Goal: Information Seeking & Learning: Learn about a topic

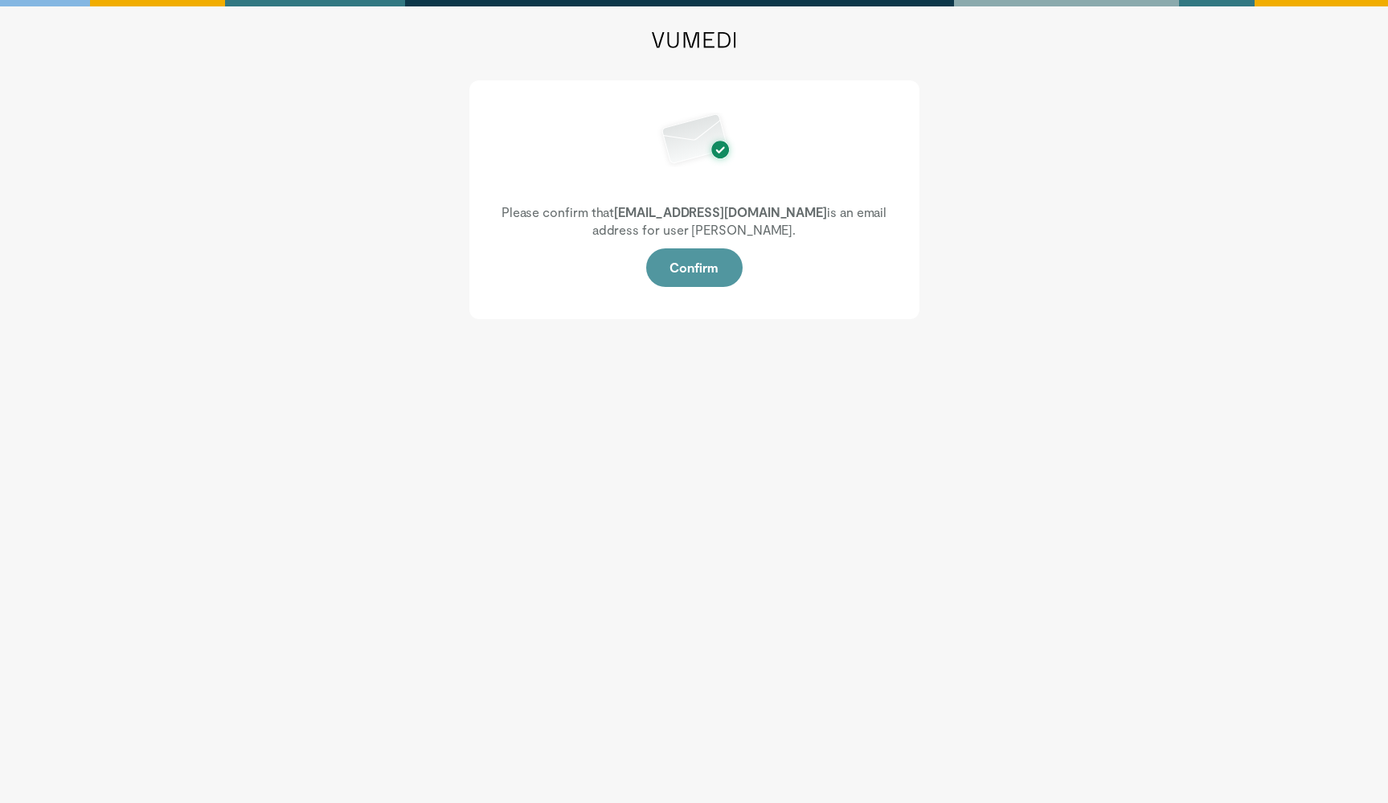
click at [698, 276] on button "Confirm" at bounding box center [694, 267] width 96 height 39
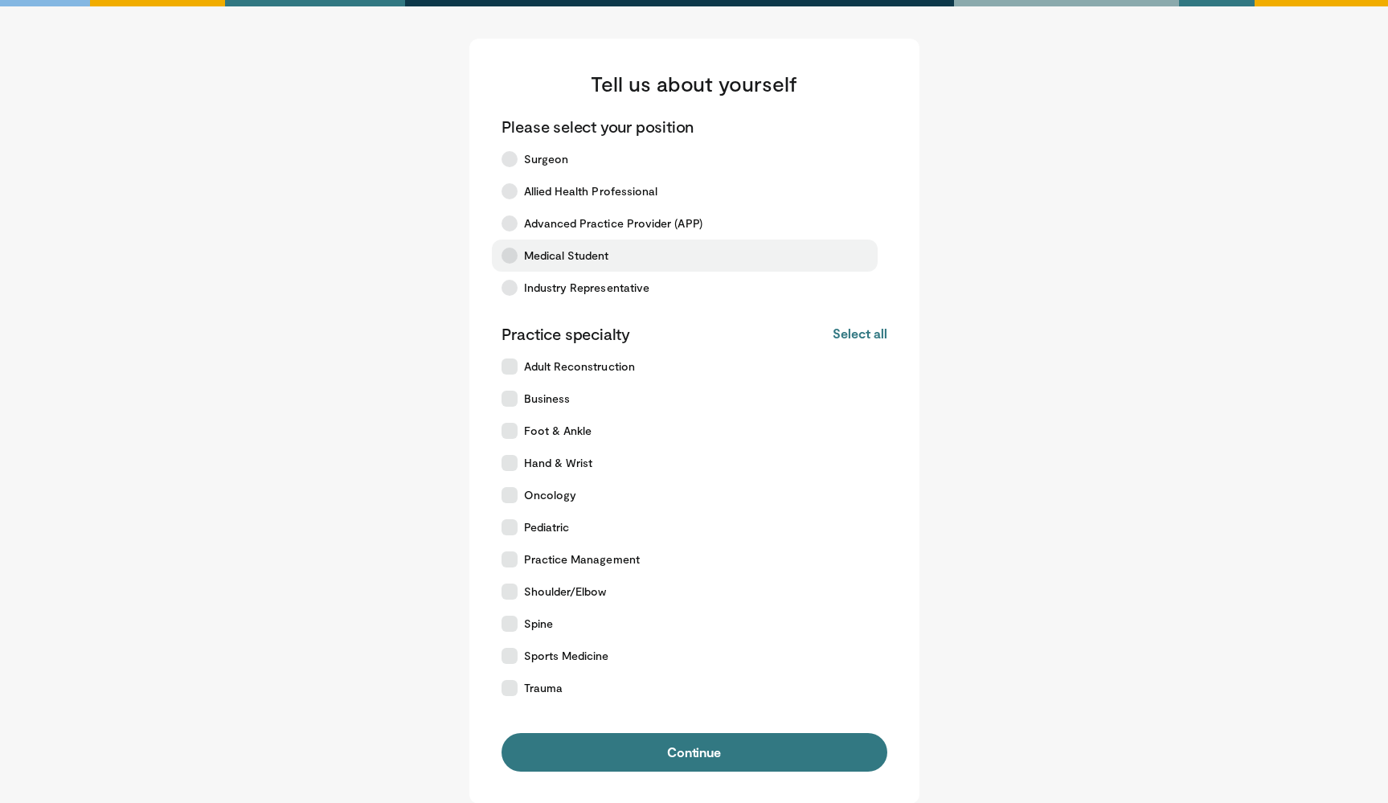
click at [581, 261] on span "Medical Student" at bounding box center [566, 256] width 85 height 16
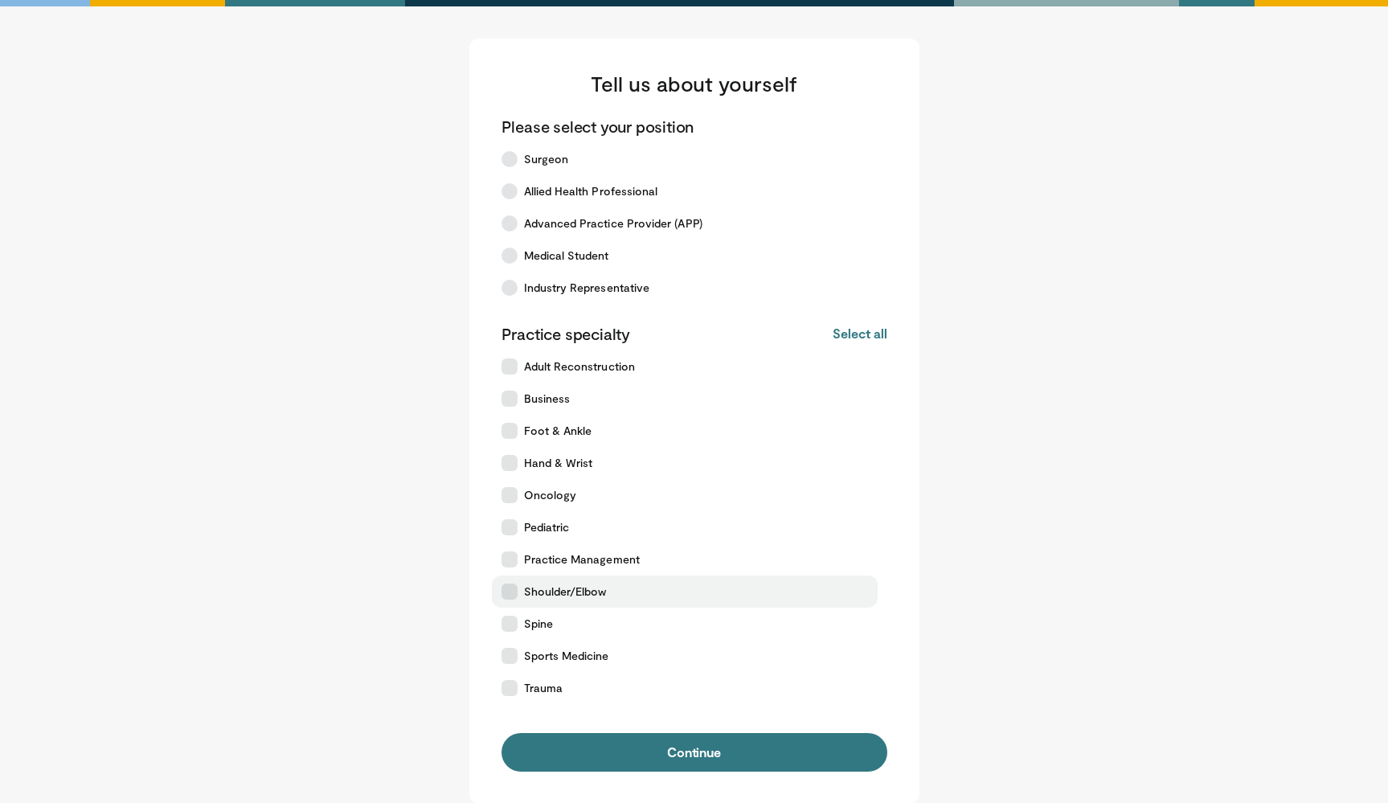
click at [542, 604] on label "Shoulder/Elbow" at bounding box center [685, 591] width 386 height 32
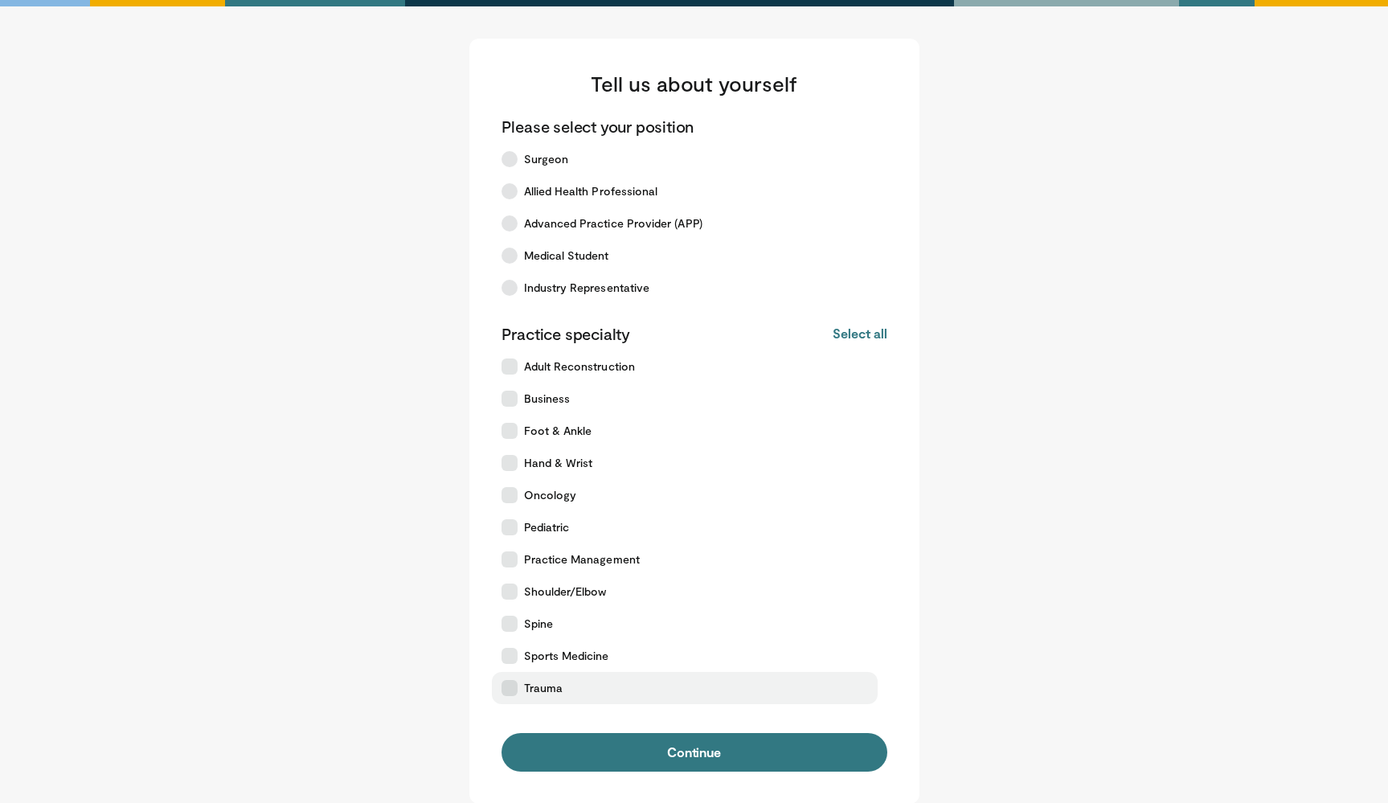
click at [555, 684] on span "Trauma" at bounding box center [543, 688] width 39 height 16
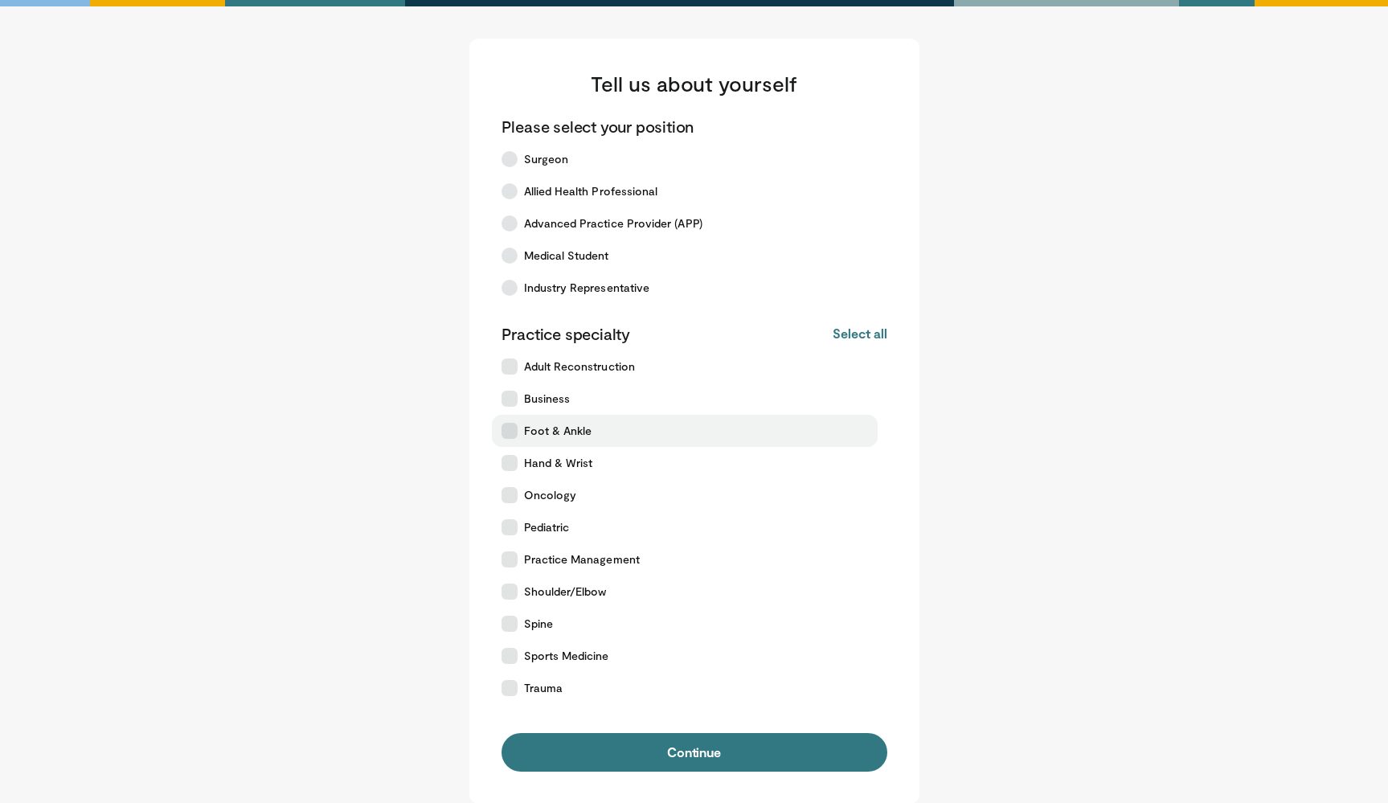
click at [602, 422] on label "Foot & Ankle" at bounding box center [685, 431] width 386 height 32
click at [595, 453] on label "Hand & Wrist" at bounding box center [685, 463] width 386 height 32
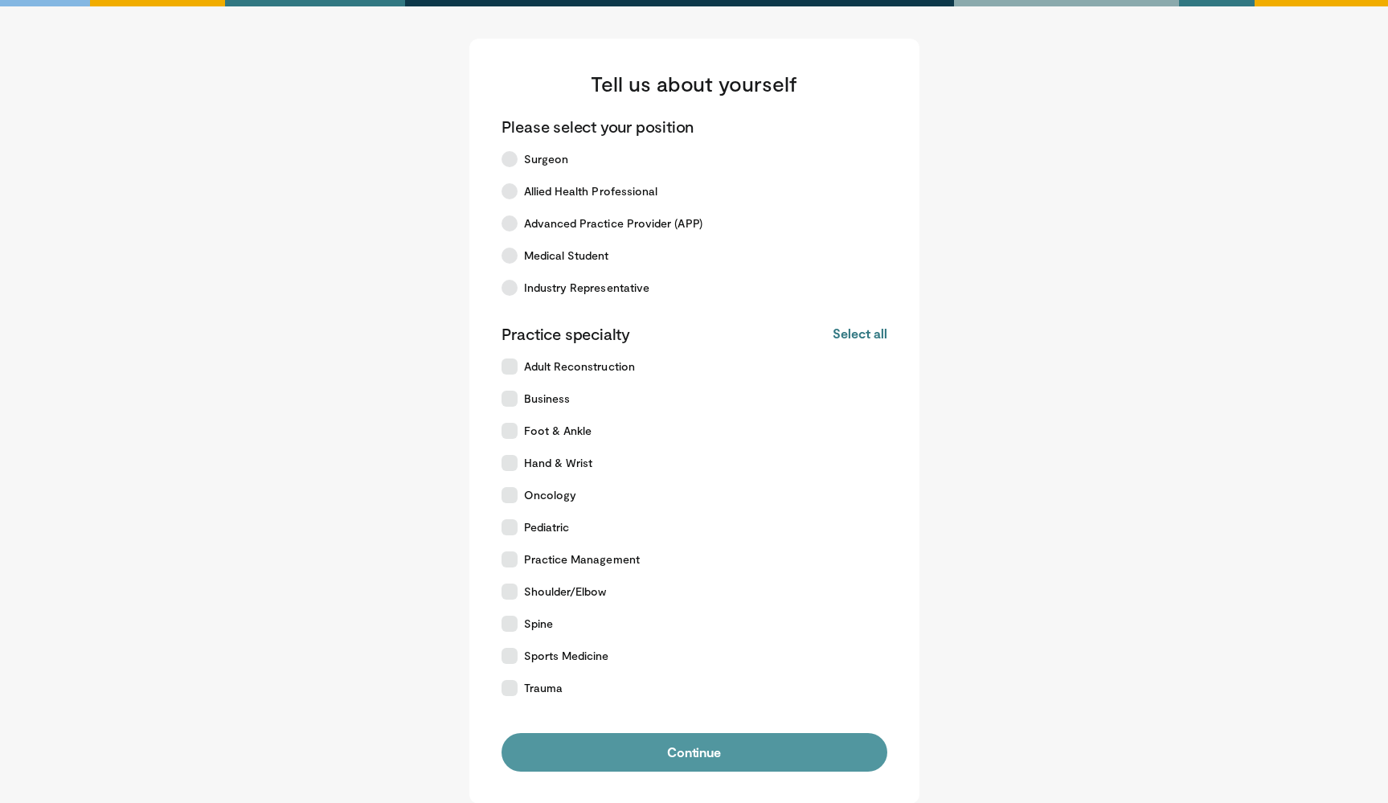
click at [624, 744] on button "Continue" at bounding box center [694, 752] width 386 height 39
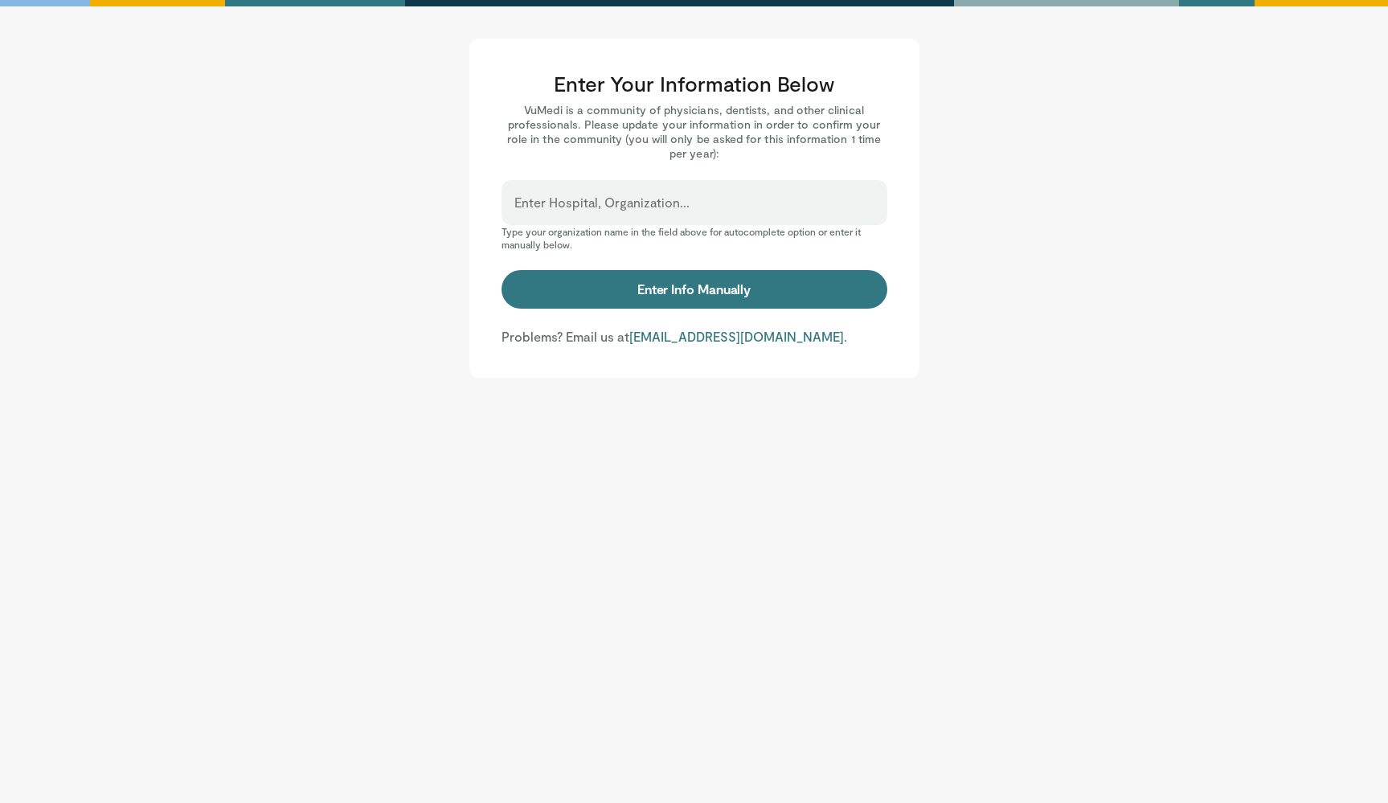
click at [604, 200] on label "Enter Hospital, Organization..." at bounding box center [601, 202] width 175 height 32
click at [604, 201] on input "Enter Hospital, Organization..." at bounding box center [694, 210] width 360 height 18
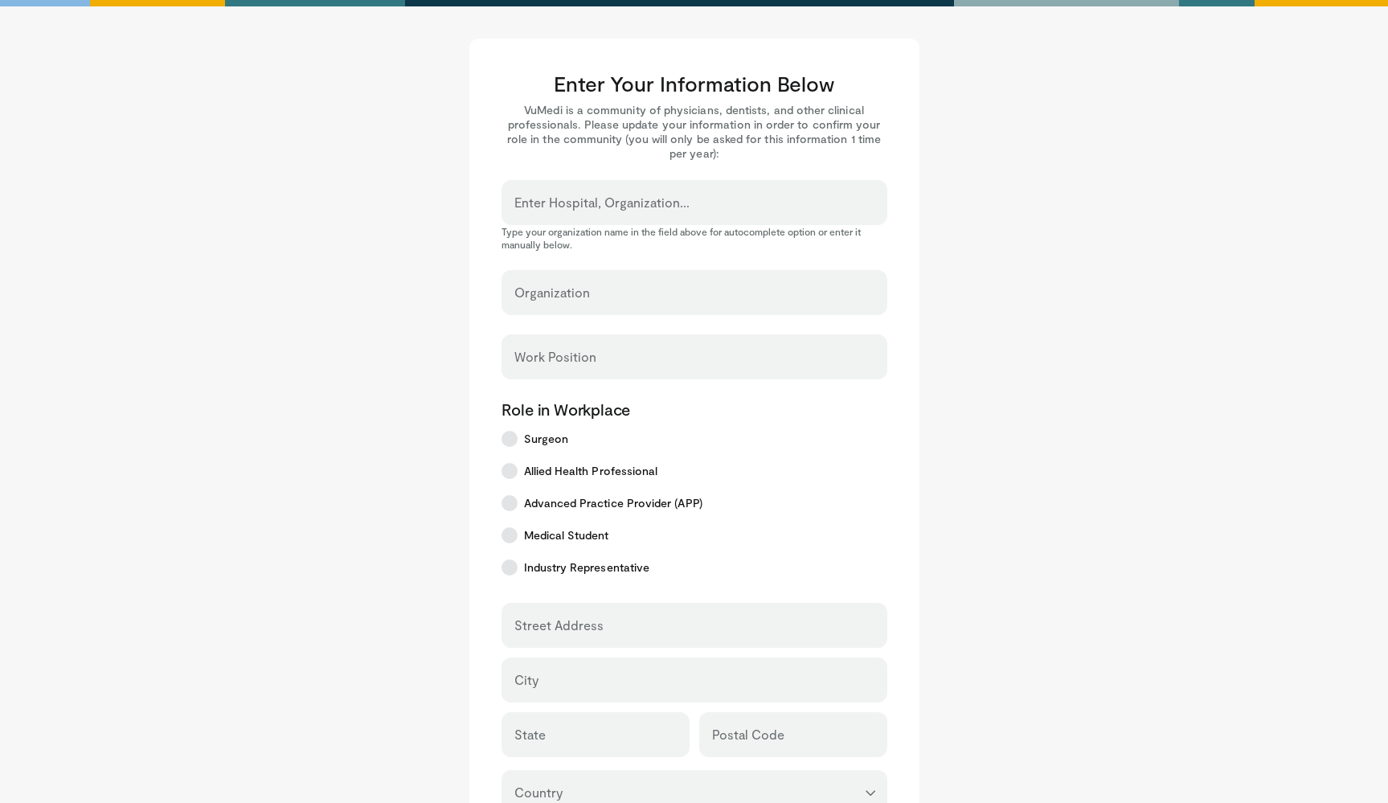
click at [1104, 215] on main "Enter Your Information Below VuMedi is a community of physicians, dentists, and…" at bounding box center [694, 570] width 996 height 1062
click at [669, 194] on div "Enter Hospital, Organization..." at bounding box center [694, 202] width 386 height 45
click at [661, 210] on input "Enter Hospital, Organization..." at bounding box center [694, 210] width 360 height 18
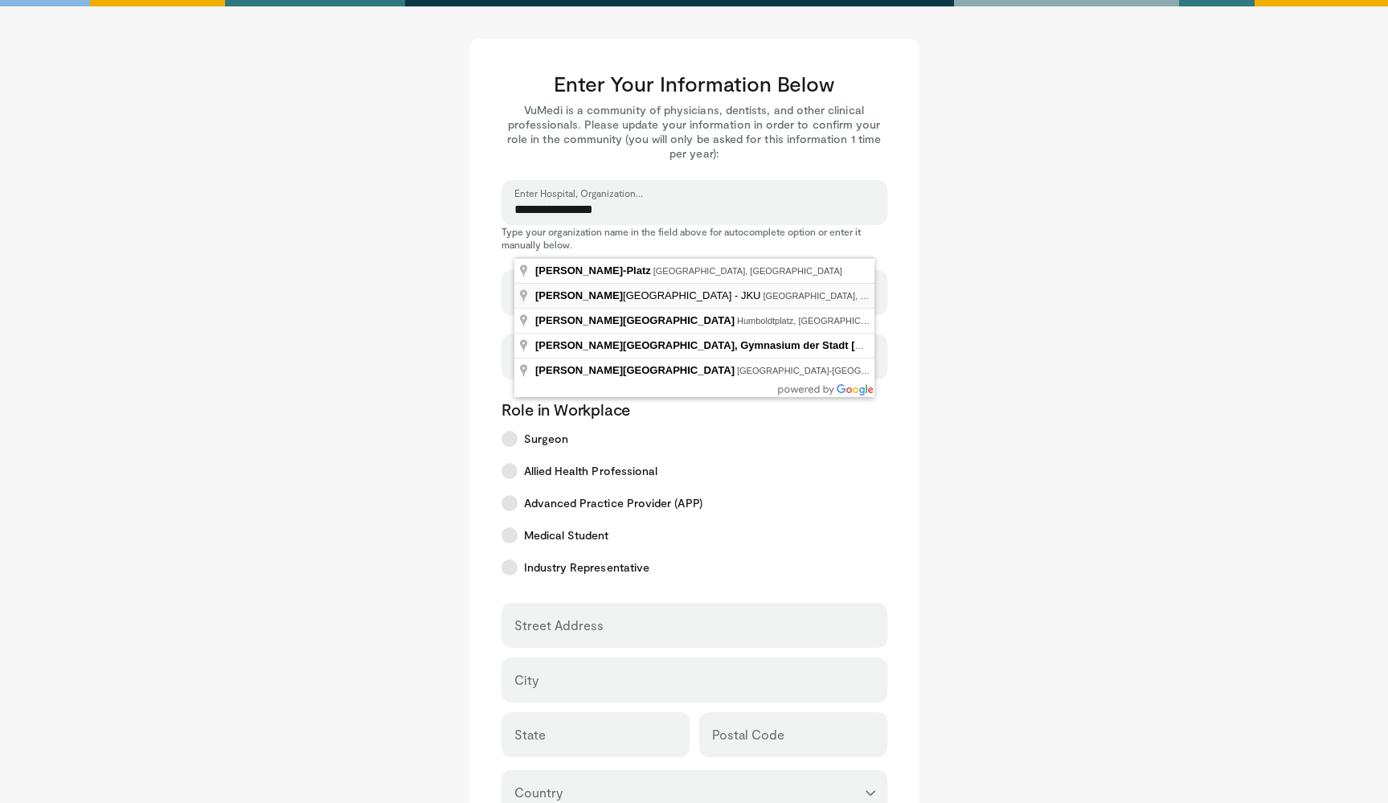
type input "**********"
select select "**"
type input "**********"
type input "****"
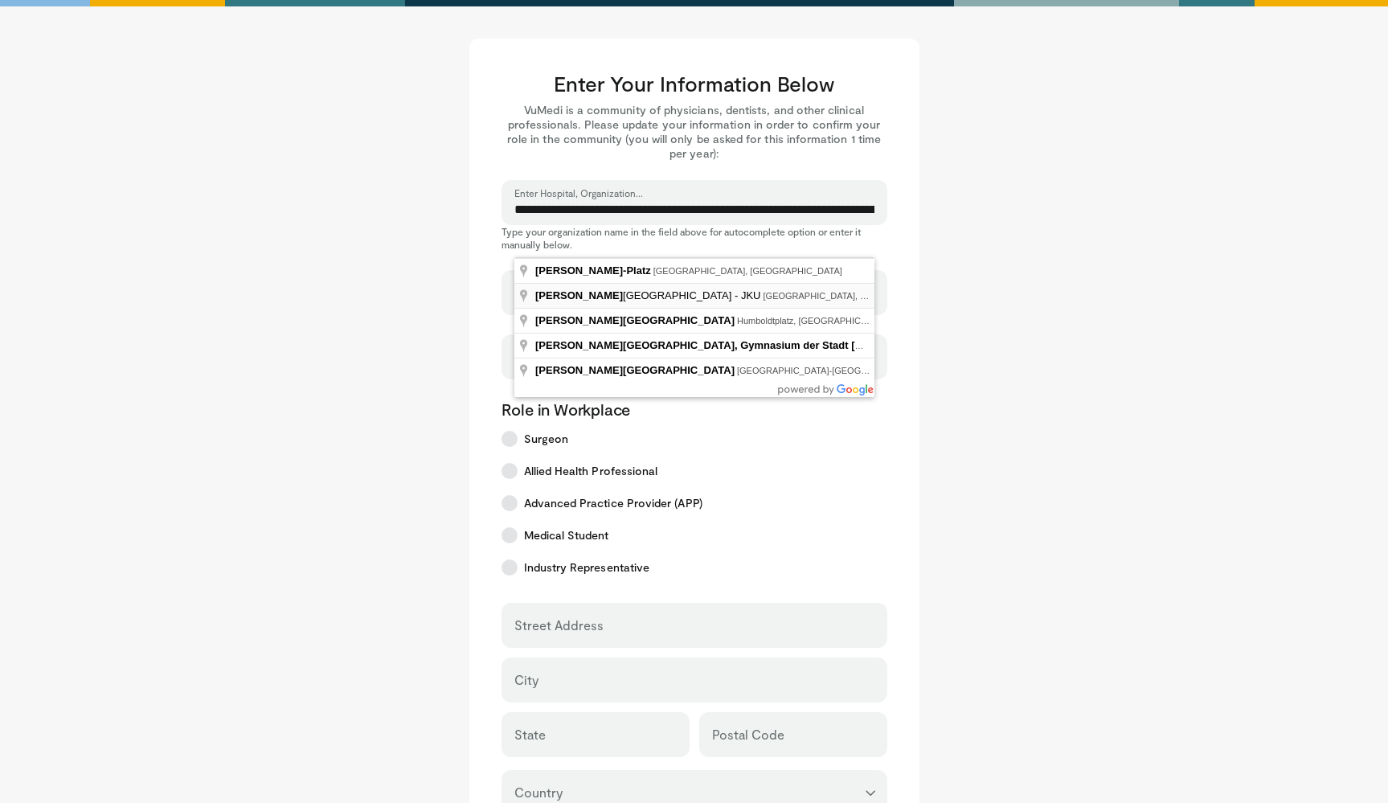
type input "**********"
type input "****"
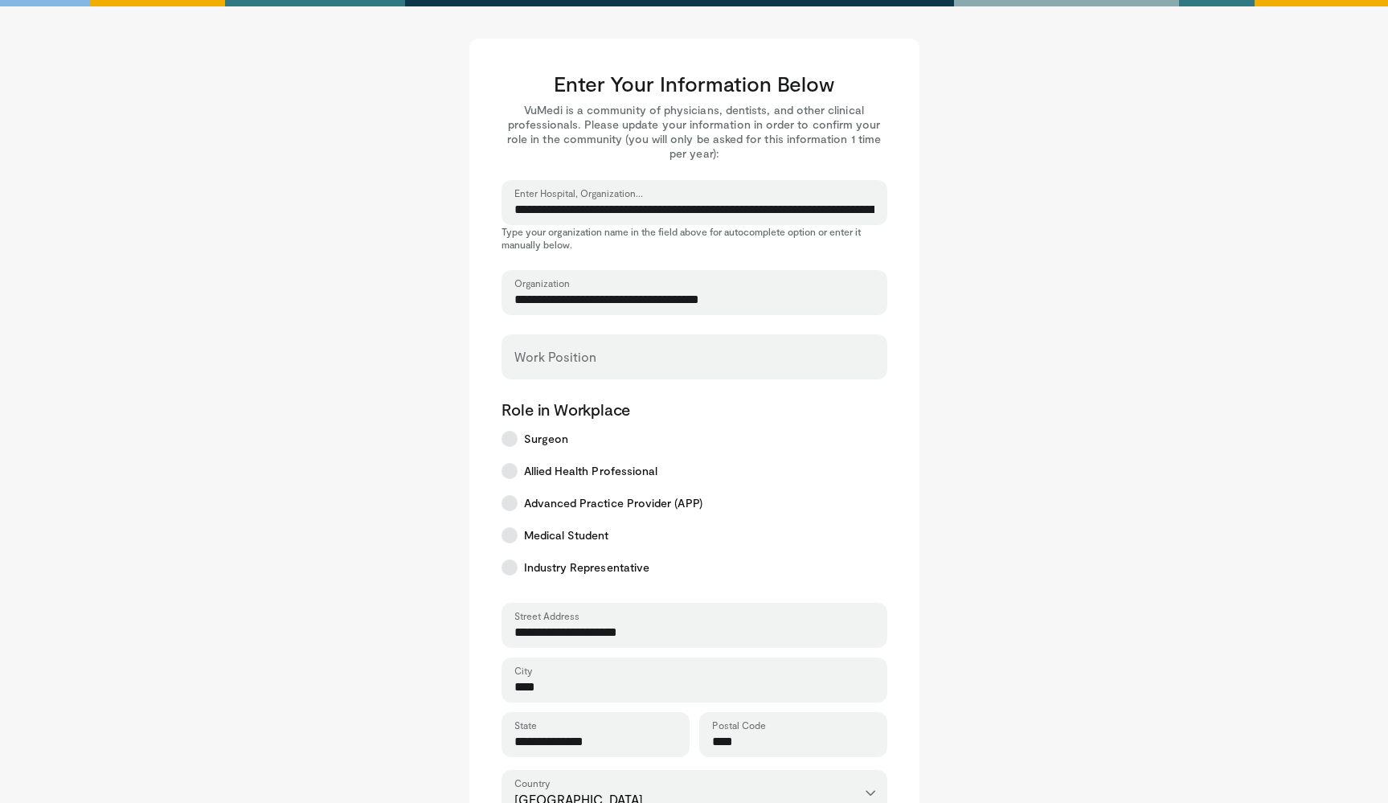
click at [564, 375] on div "Work Position" at bounding box center [694, 356] width 386 height 45
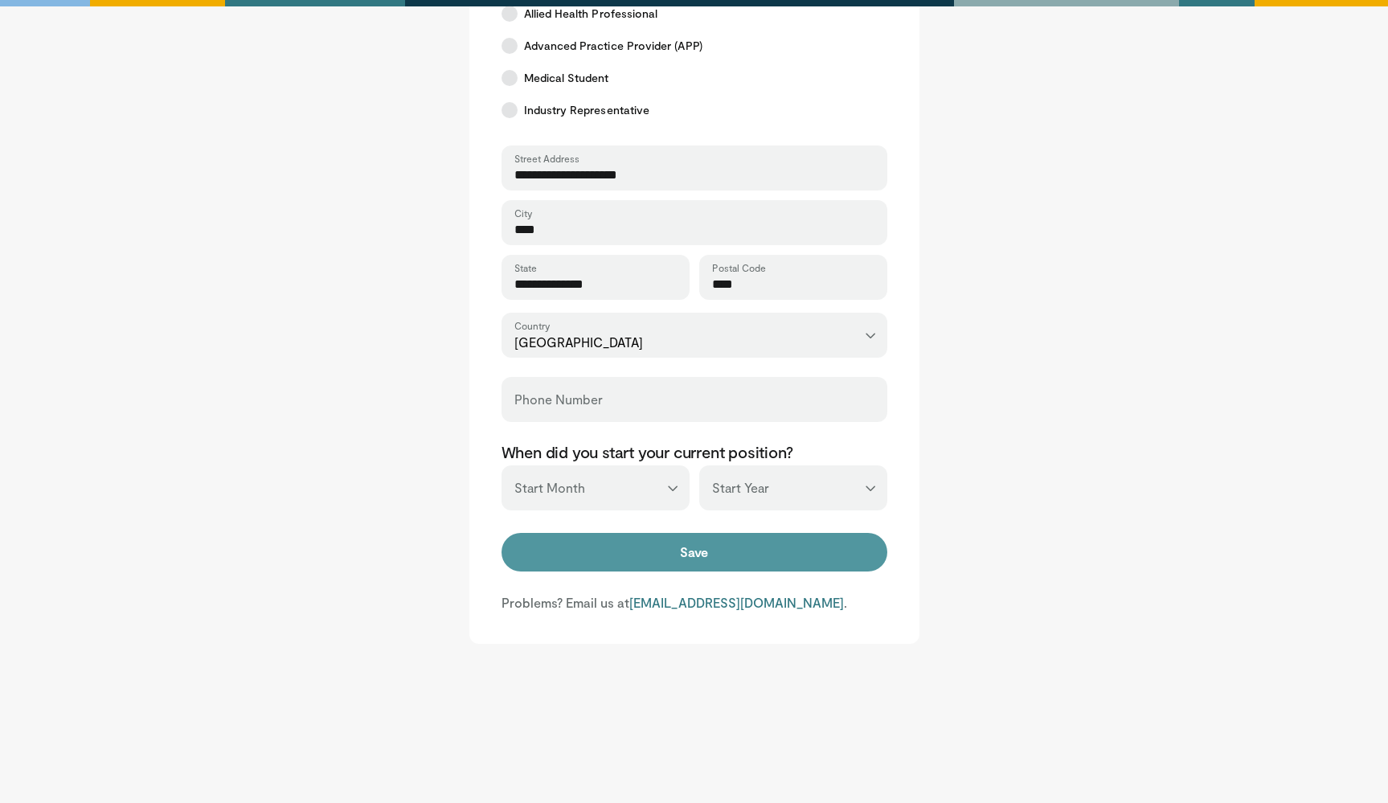
scroll to position [457, 0]
click at [703, 555] on button "Save" at bounding box center [694, 552] width 386 height 39
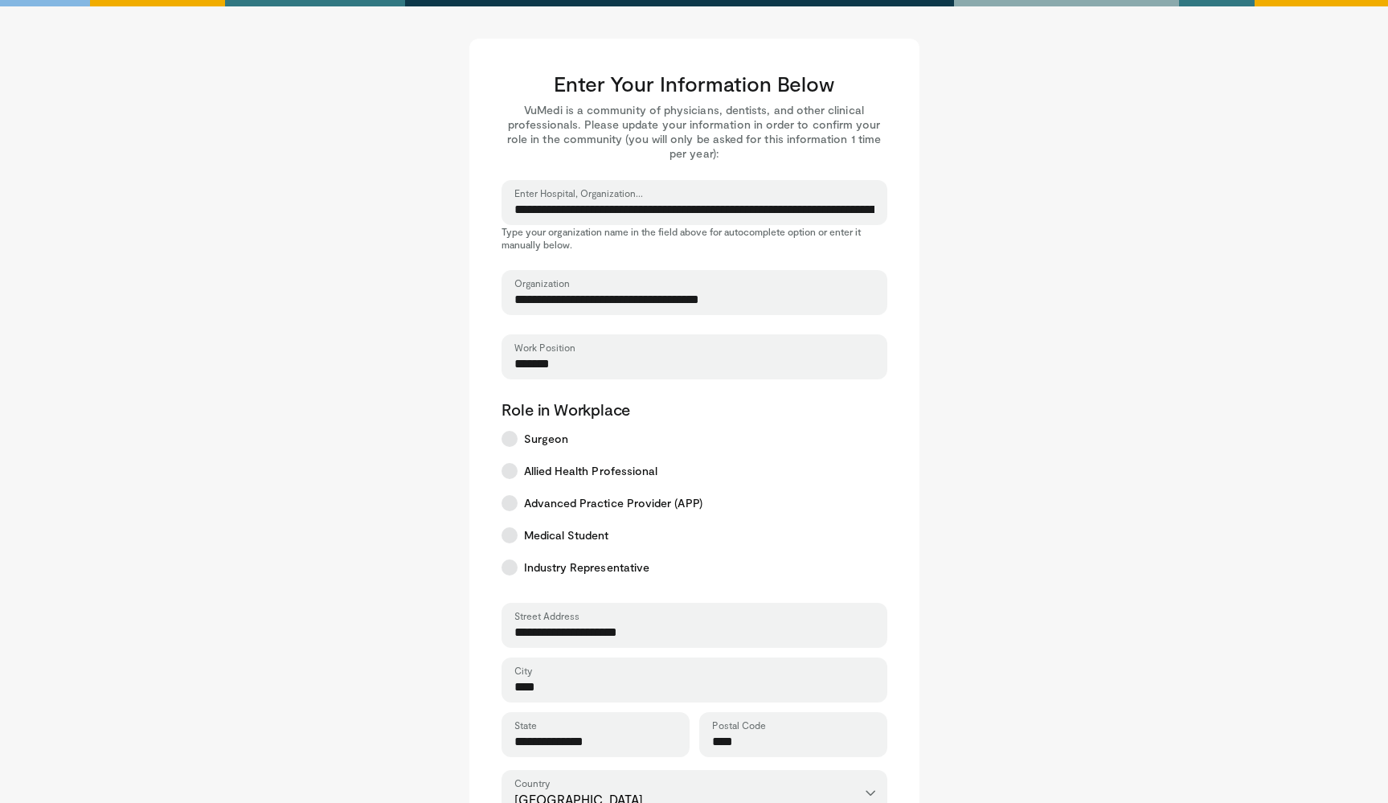
type input "*******"
click at [1055, 432] on main "**********" at bounding box center [694, 570] width 996 height 1062
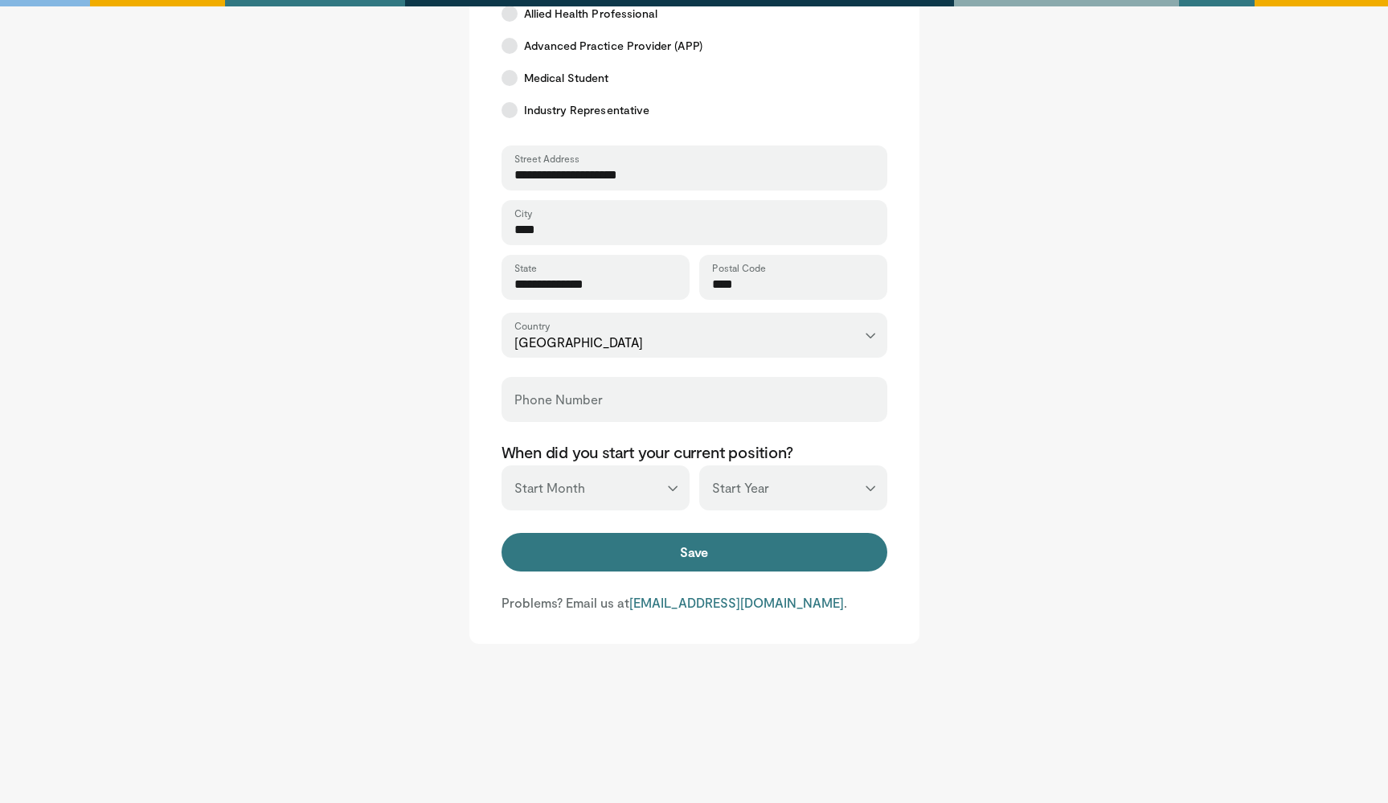
scroll to position [457, 0]
select select "*"
select select "****"
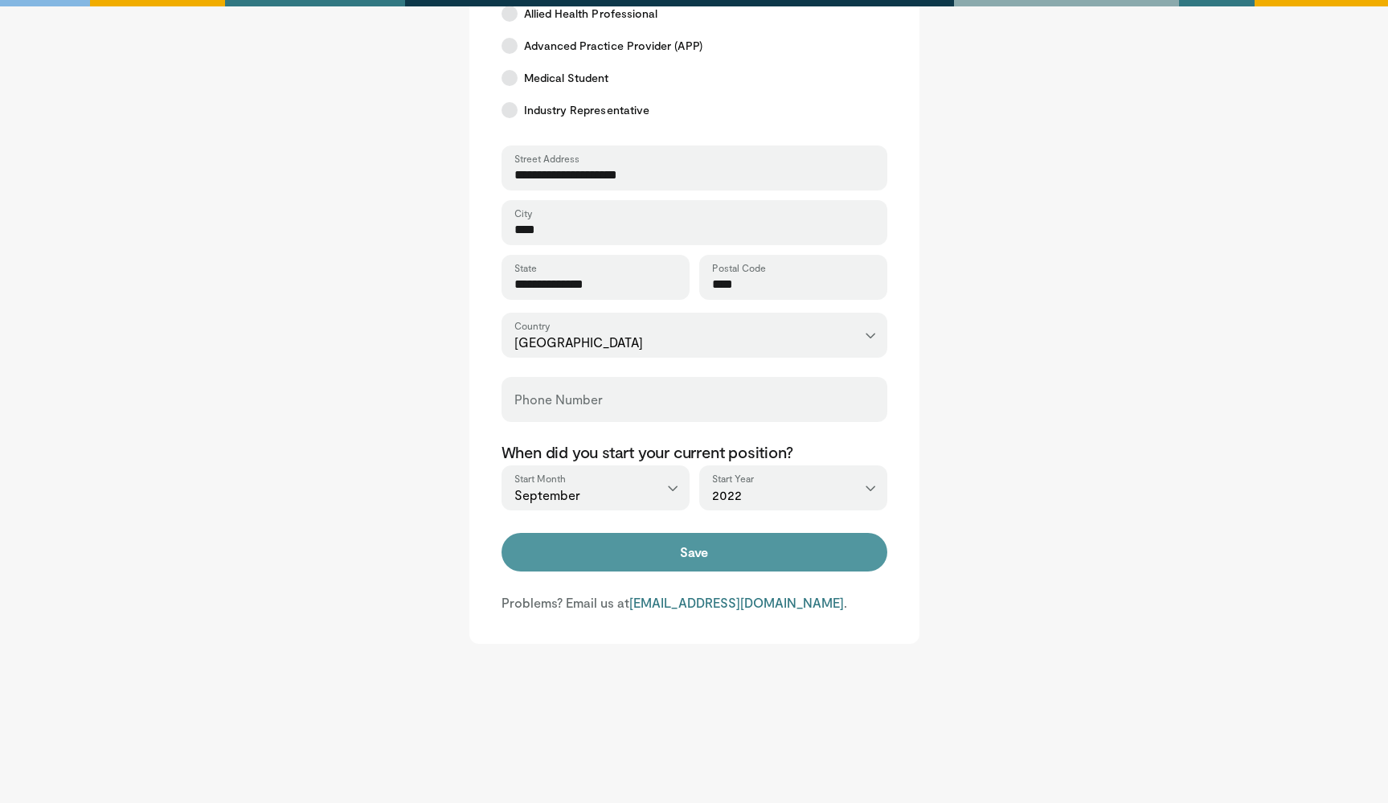
click at [631, 553] on button "Save" at bounding box center [694, 552] width 386 height 39
type input "**********"
click at [688, 551] on button "Save" at bounding box center [694, 552] width 386 height 39
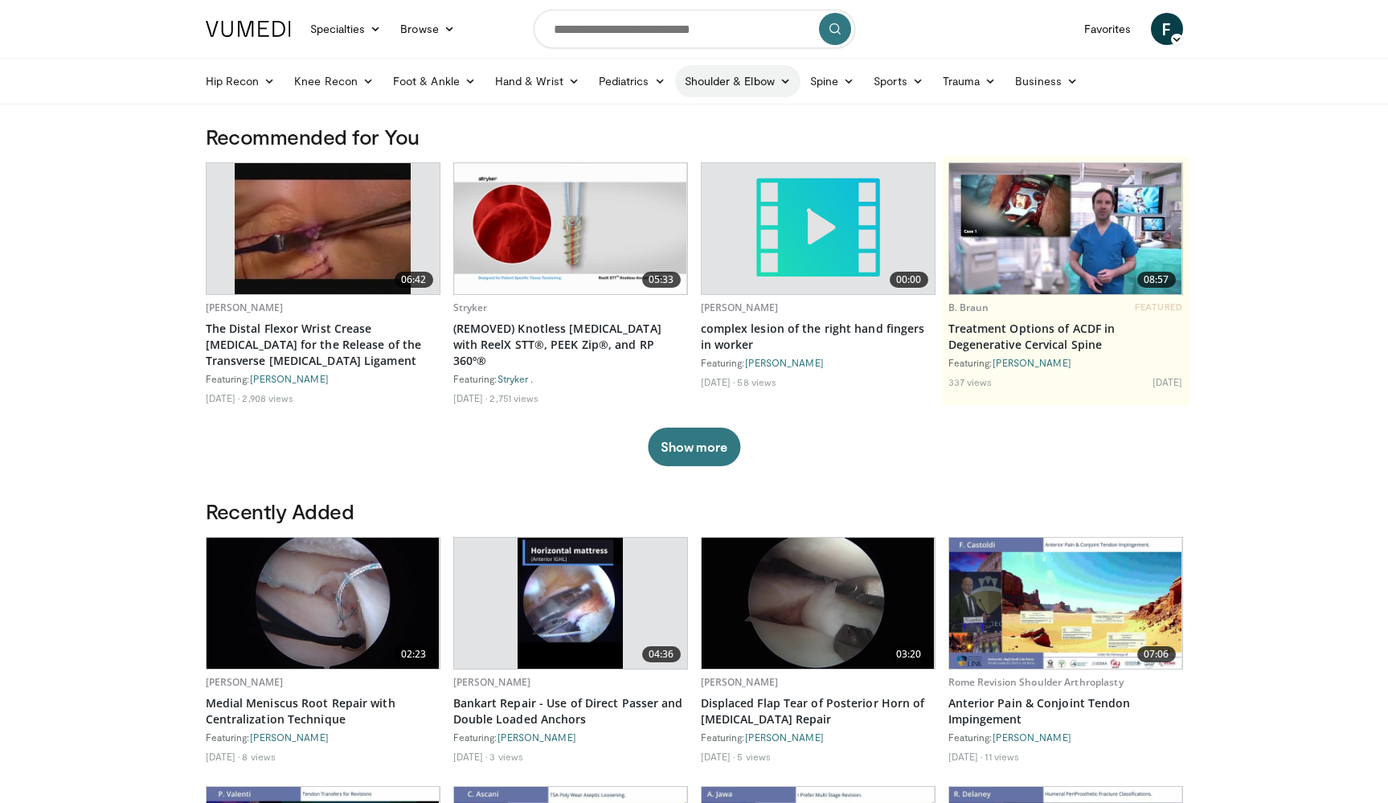
click at [710, 86] on link "Shoulder & Elbow" at bounding box center [737, 81] width 125 height 32
click at [649, 145] on link "Shoulder" at bounding box center [704, 145] width 191 height 26
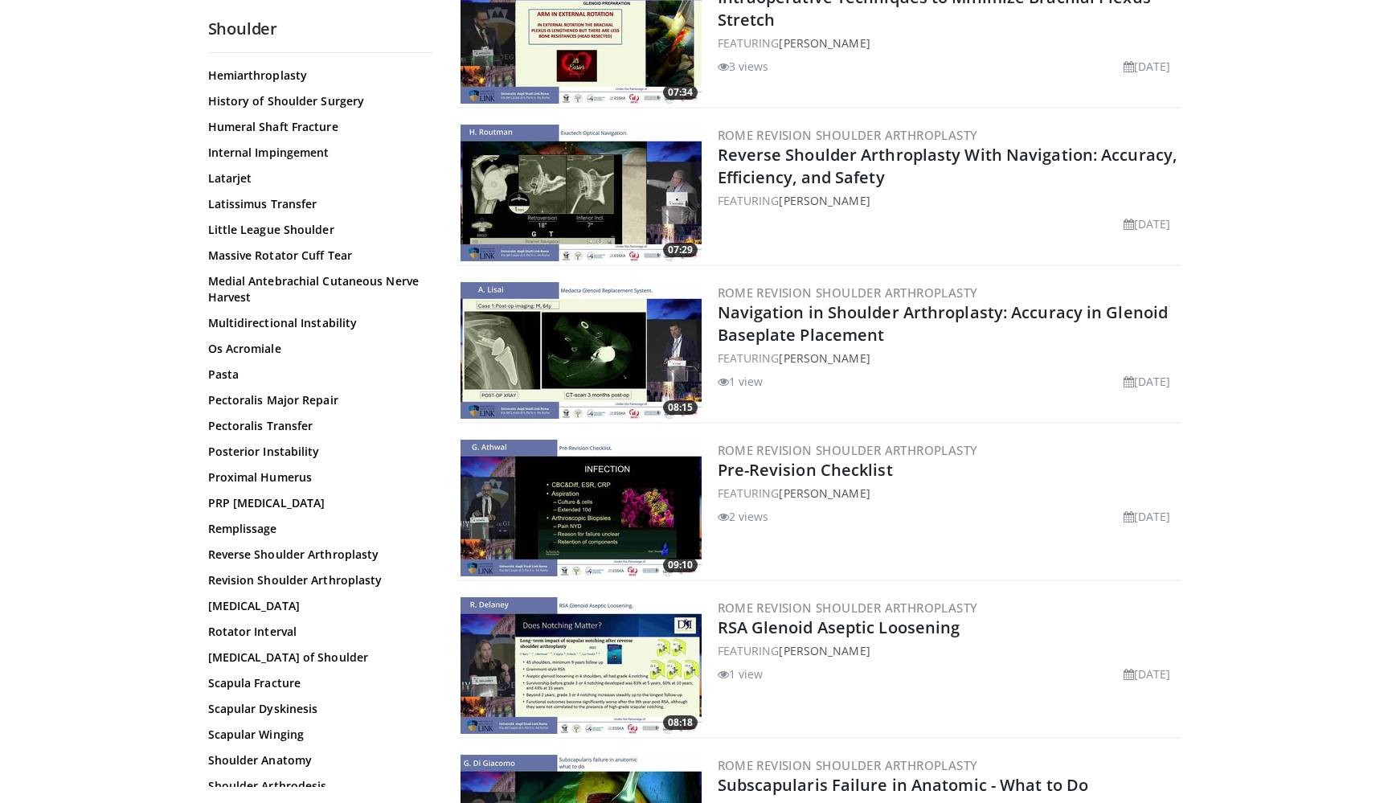
scroll to position [964, 0]
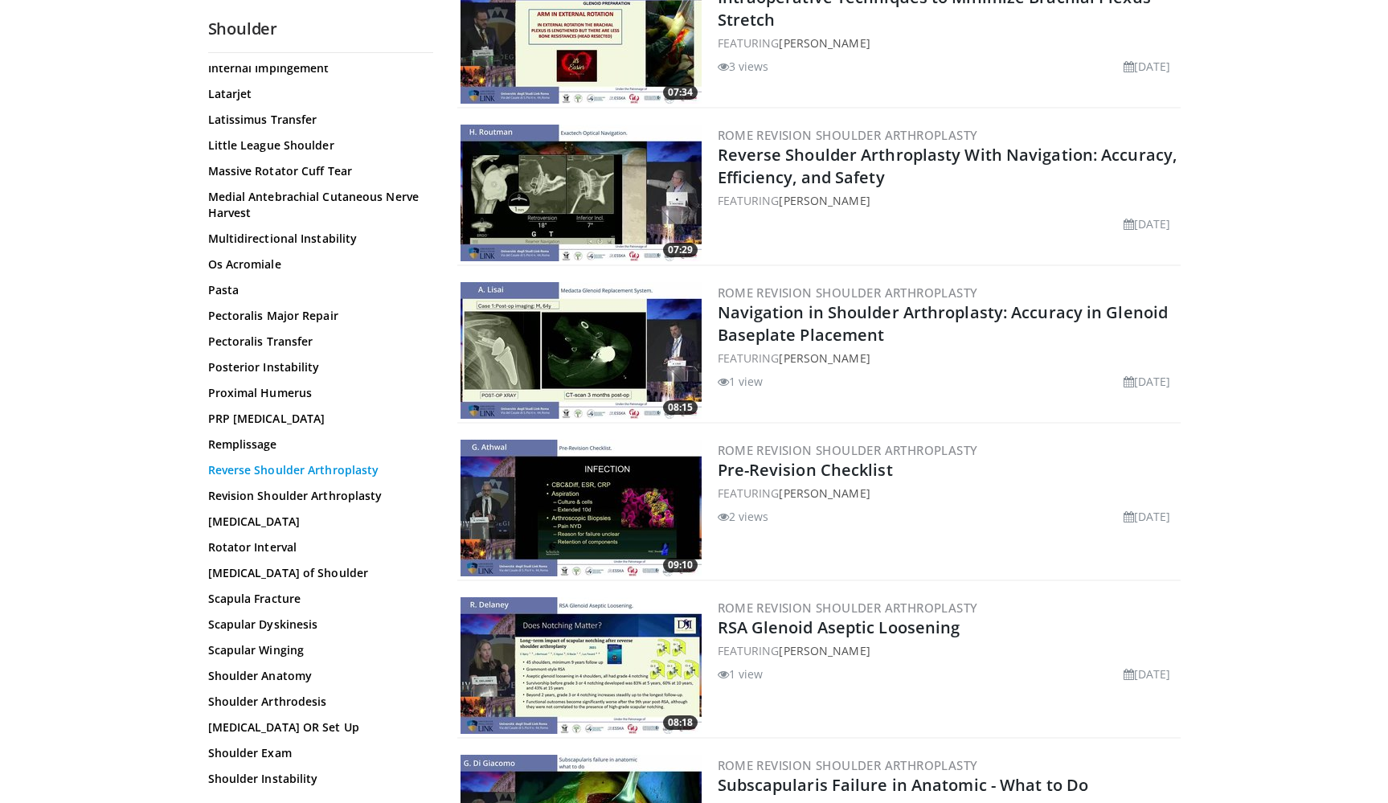
click at [271, 464] on link "Reverse Shoulder Arthroplasty" at bounding box center [316, 470] width 217 height 16
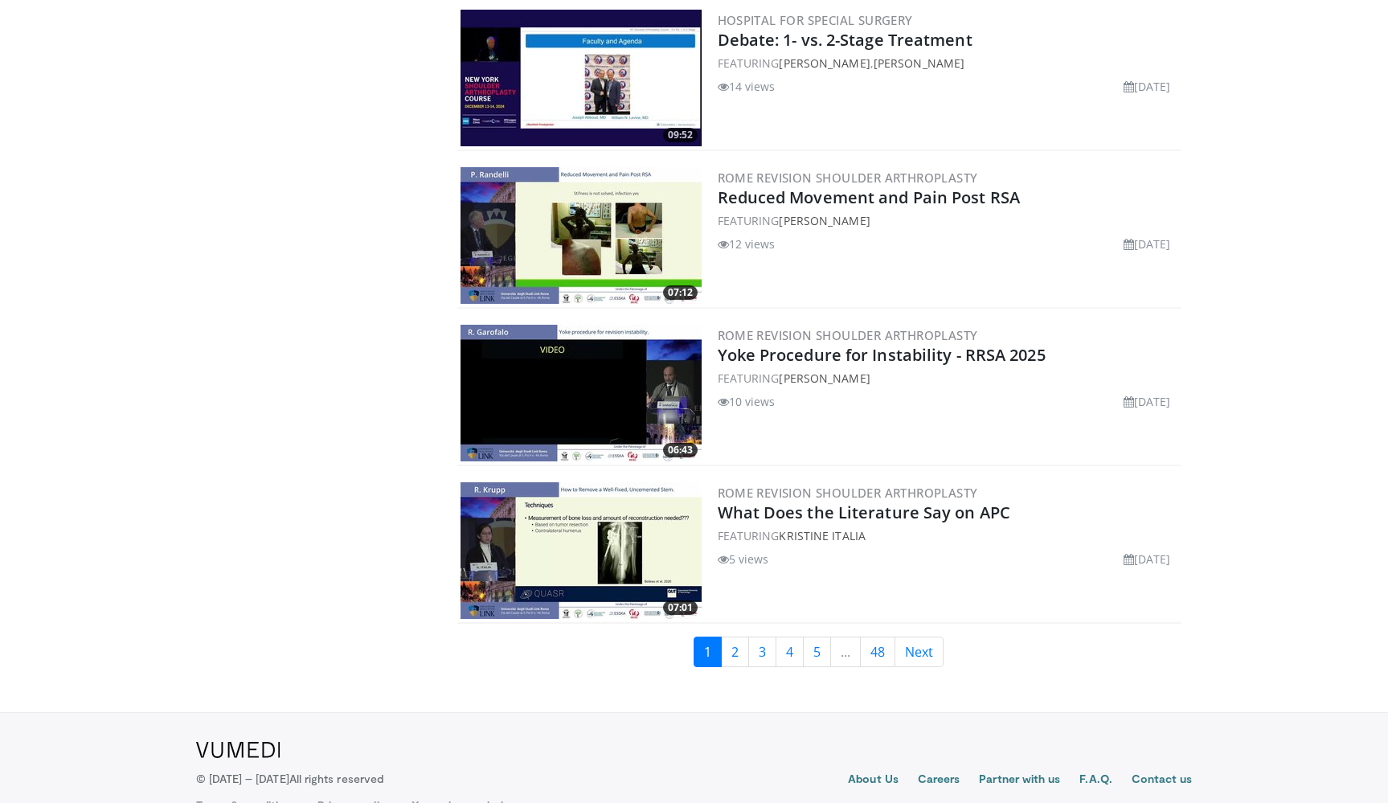
scroll to position [3499, 0]
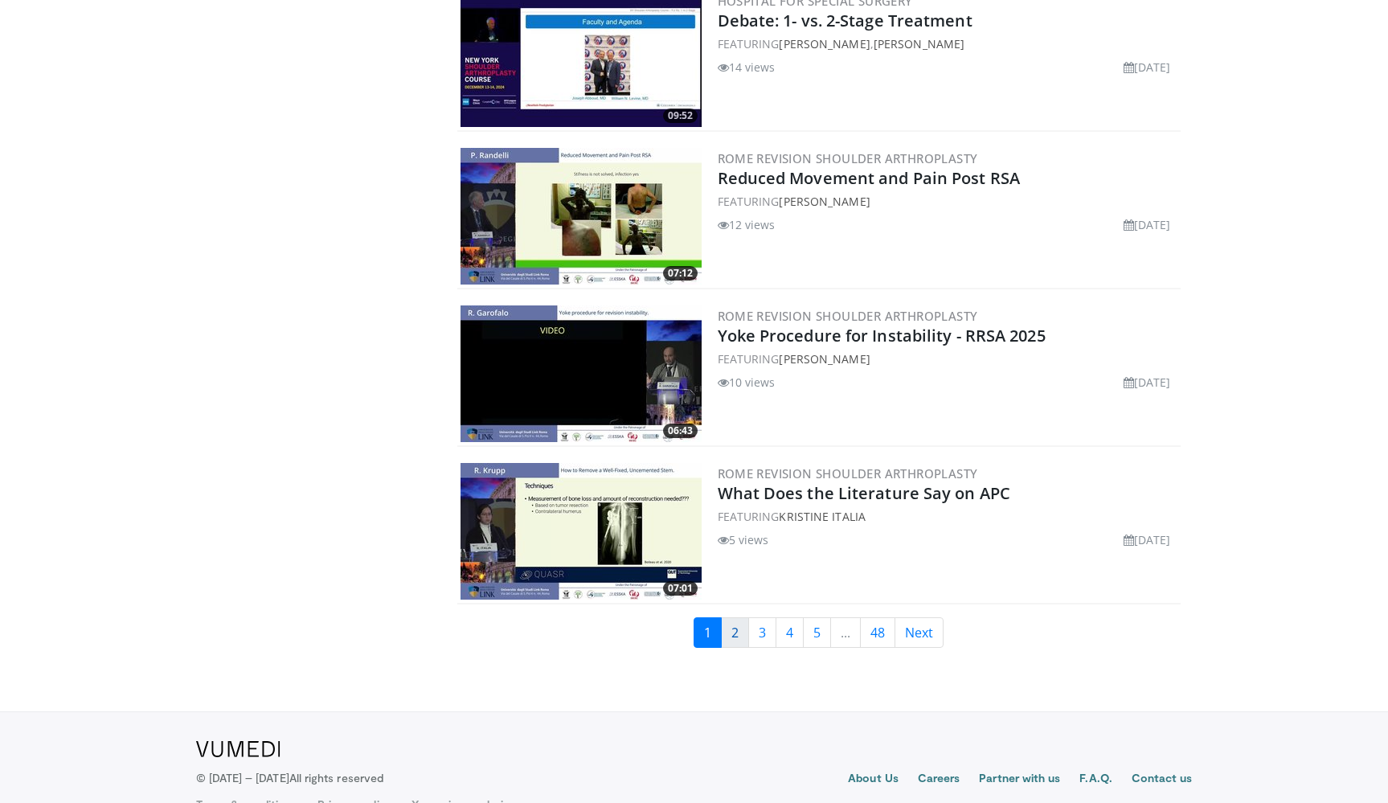
click at [738, 640] on link "2" at bounding box center [735, 632] width 28 height 31
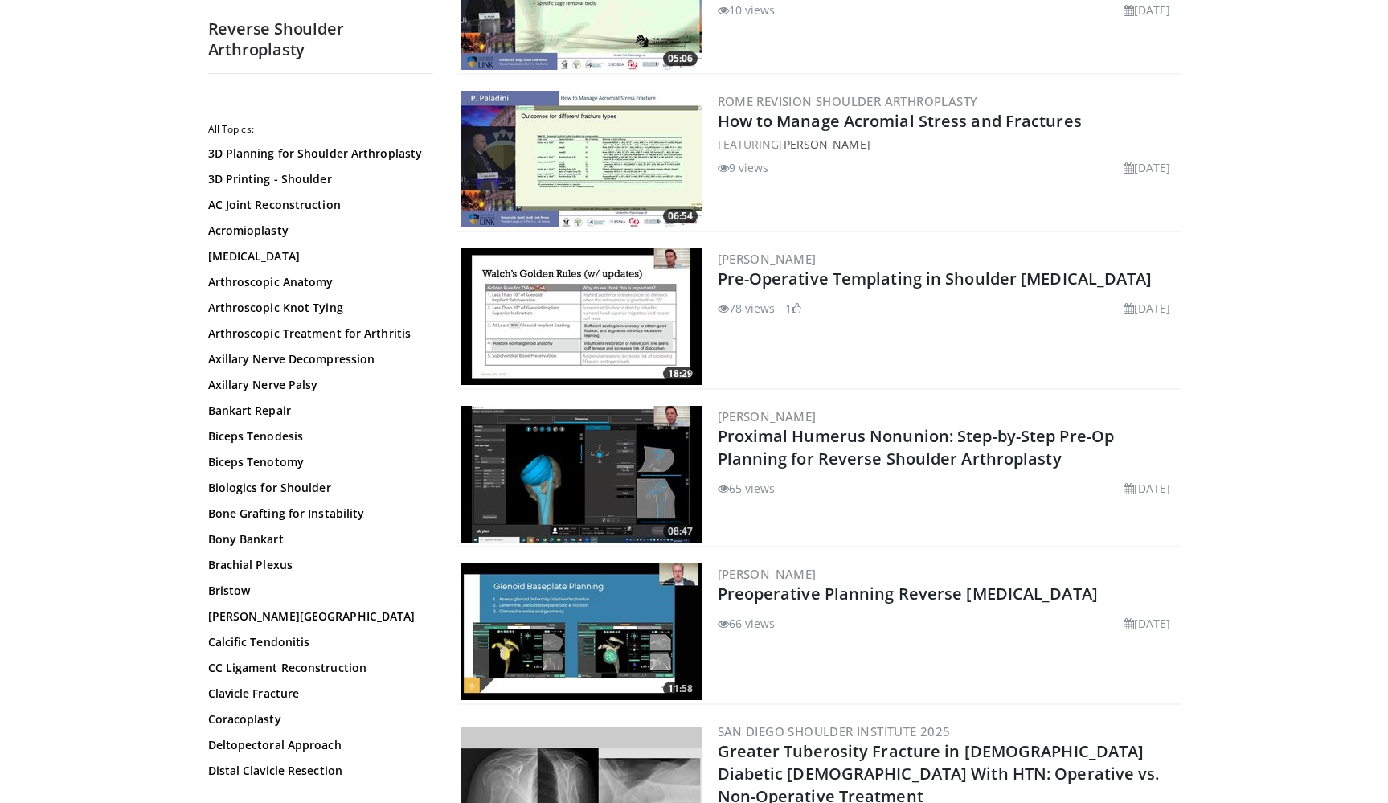
scroll to position [881, 0]
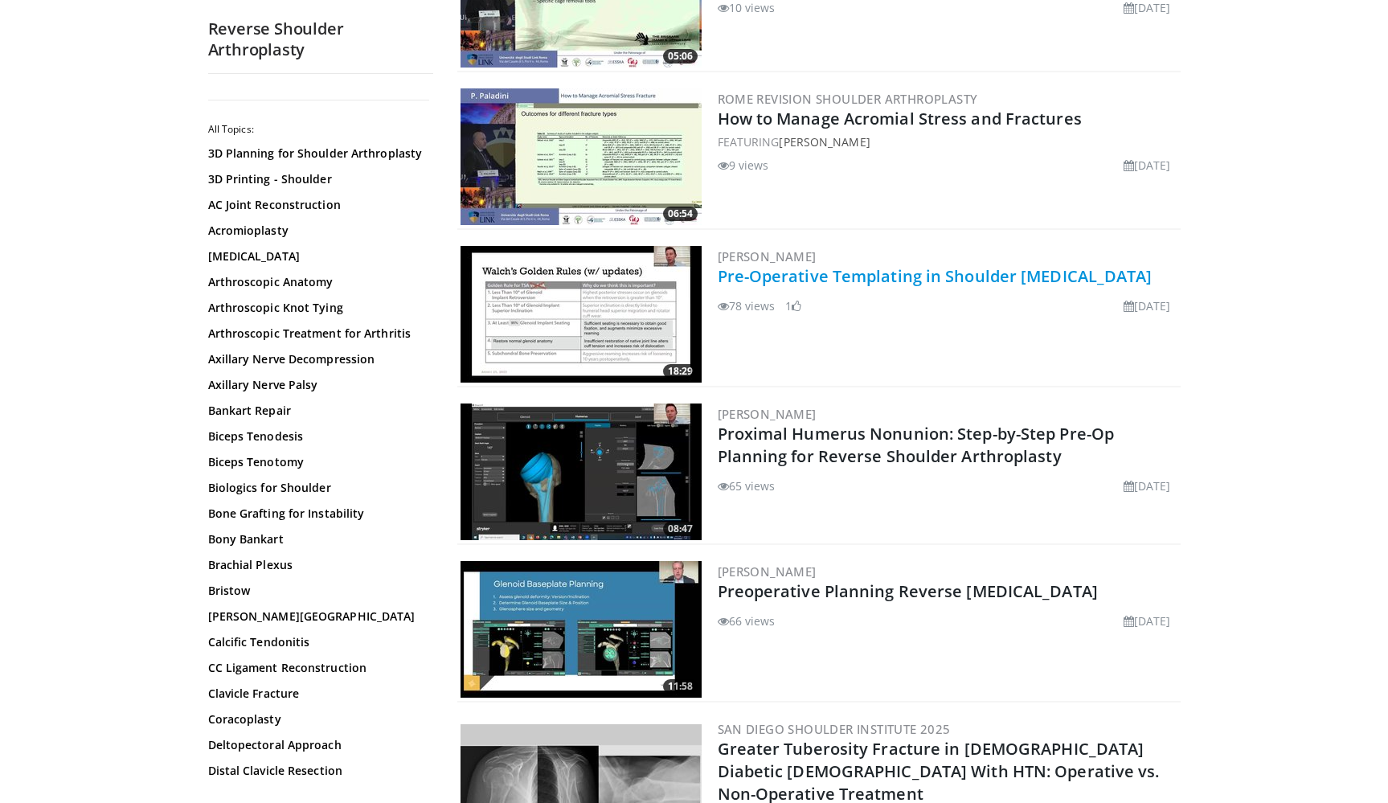
click at [1026, 276] on link "Pre-Operative Templating in Shoulder [MEDICAL_DATA]" at bounding box center [935, 276] width 435 height 22
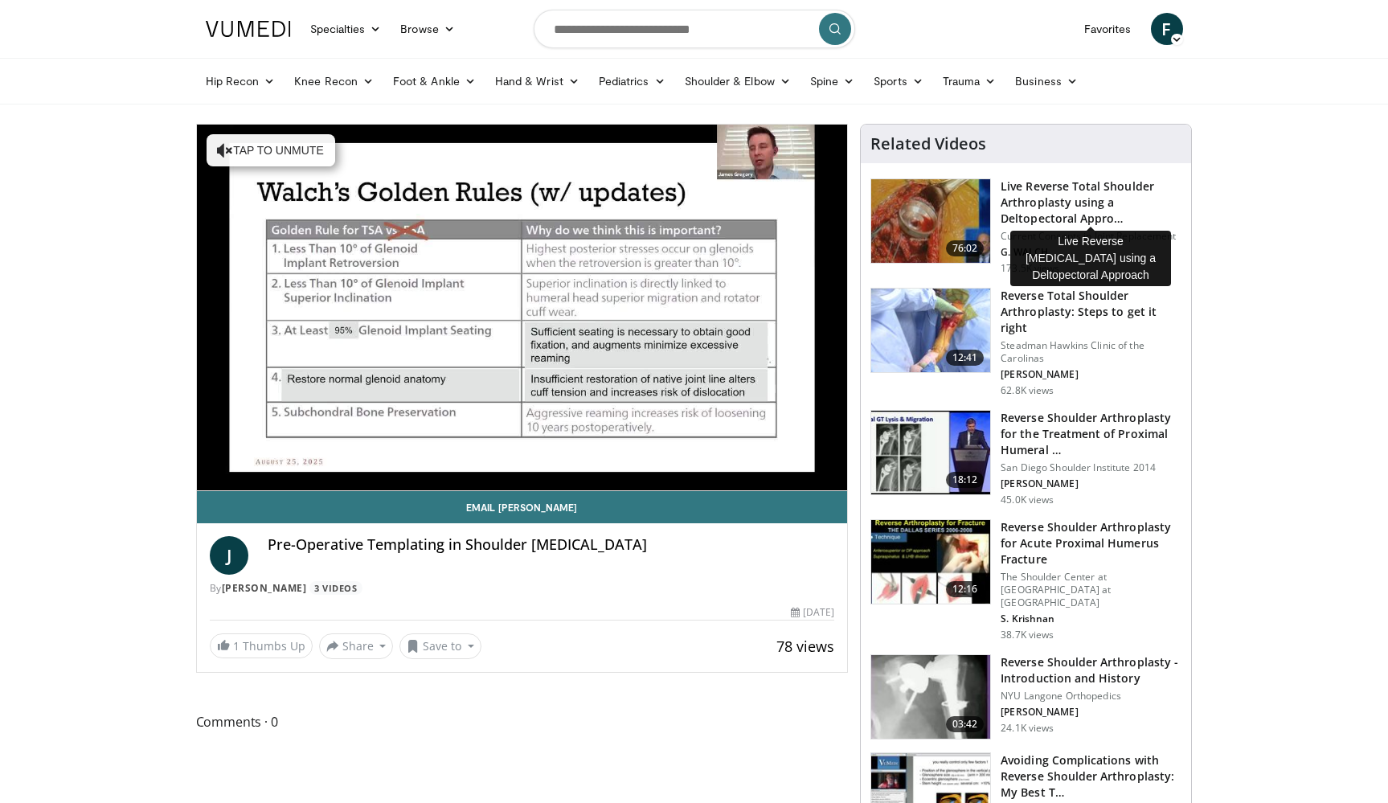
click at [1060, 196] on h3 "Live Reverse Total Shoulder Arthroplasty using a Deltopectoral Appro…" at bounding box center [1091, 202] width 181 height 48
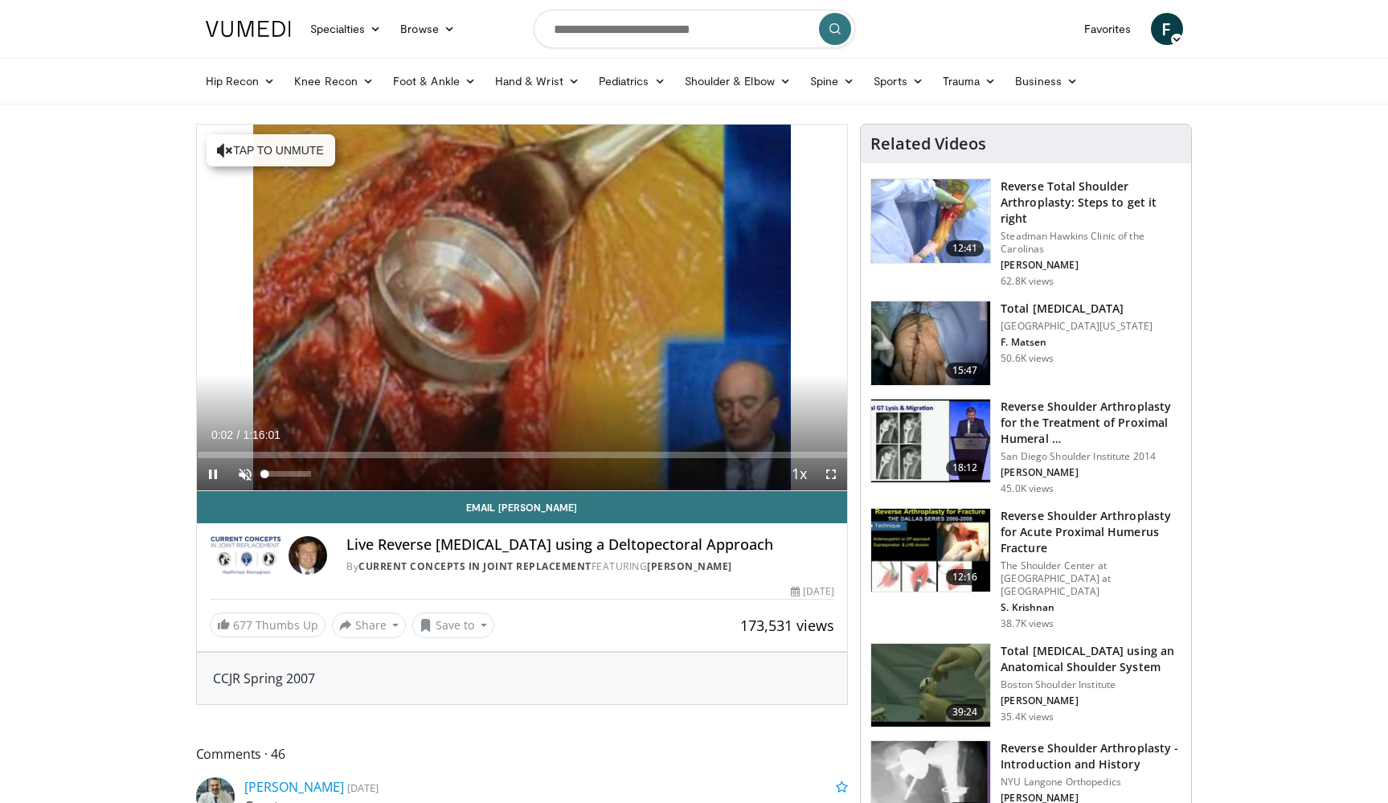
click at [243, 474] on span "Video Player" at bounding box center [245, 474] width 32 height 32
click at [833, 475] on span "Video Player" at bounding box center [831, 474] width 32 height 32
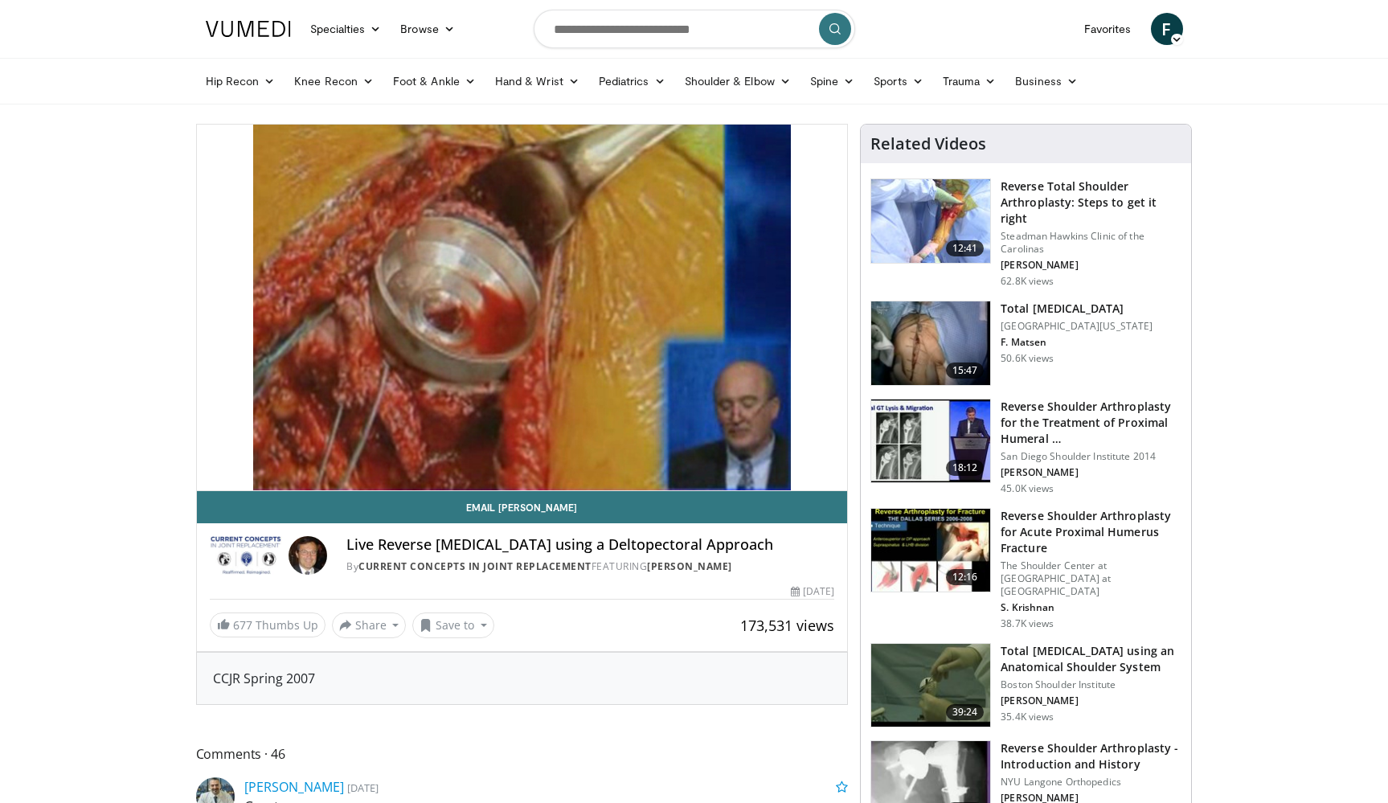
click at [1092, 301] on h3 "Total Shoulder Replacement" at bounding box center [1077, 309] width 152 height 16
click at [1086, 200] on h3 "Reverse Total Shoulder Arthroplasty: Steps to get it right" at bounding box center [1091, 202] width 181 height 48
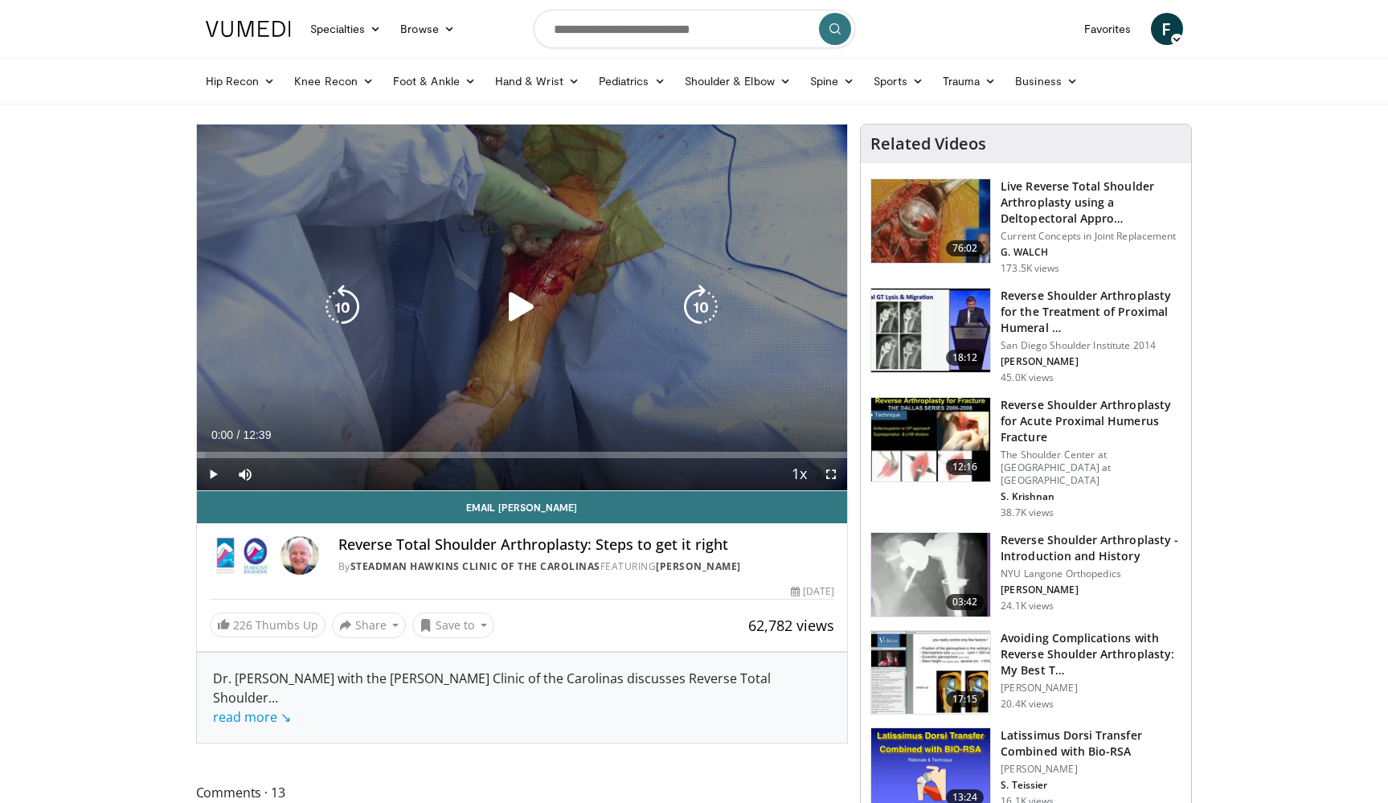
click at [690, 321] on icon "Video Player" at bounding box center [700, 306] width 45 height 45
click at [519, 309] on icon "Video Player" at bounding box center [521, 306] width 45 height 45
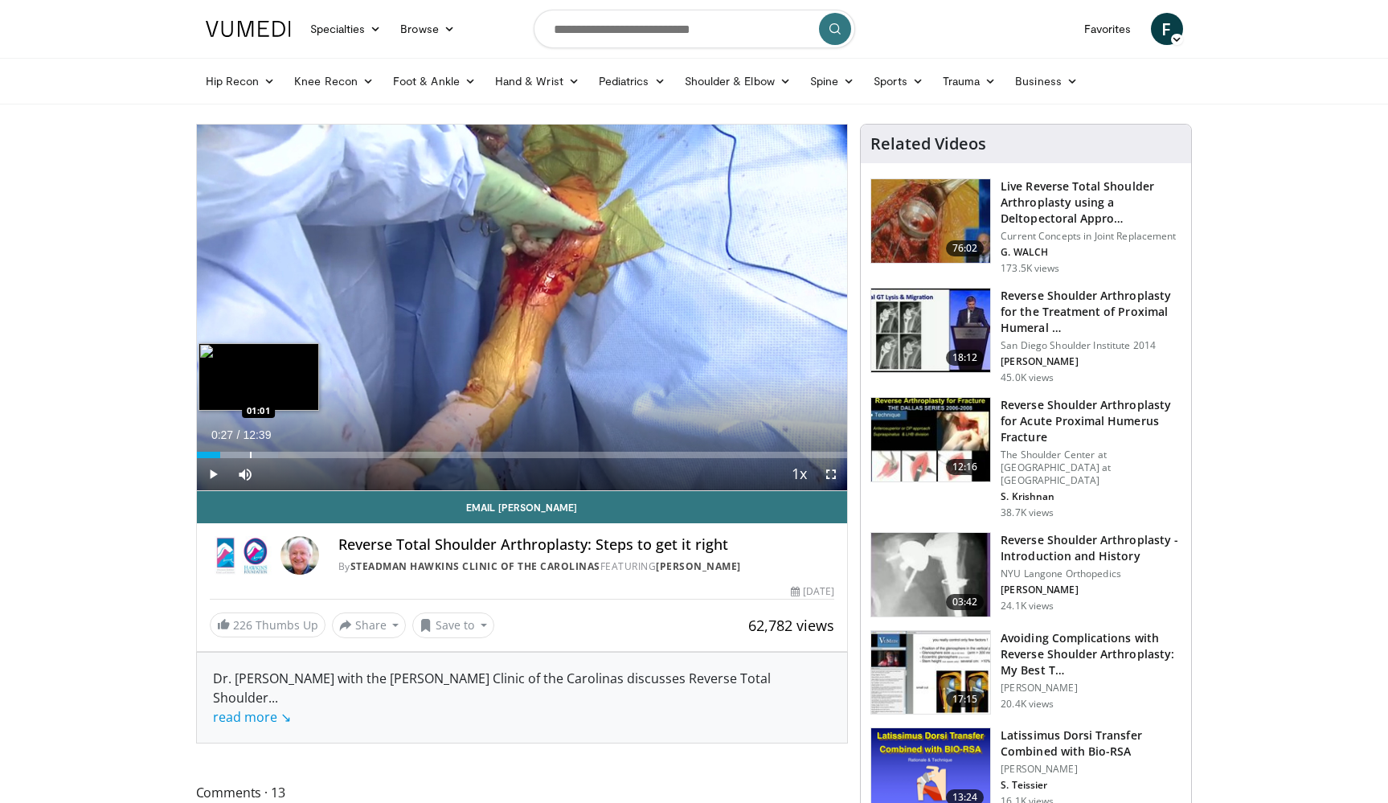
click at [249, 449] on div "Loaded : 12.56% 00:27 01:01" at bounding box center [522, 450] width 651 height 15
click at [830, 477] on span "Video Player" at bounding box center [831, 474] width 32 height 32
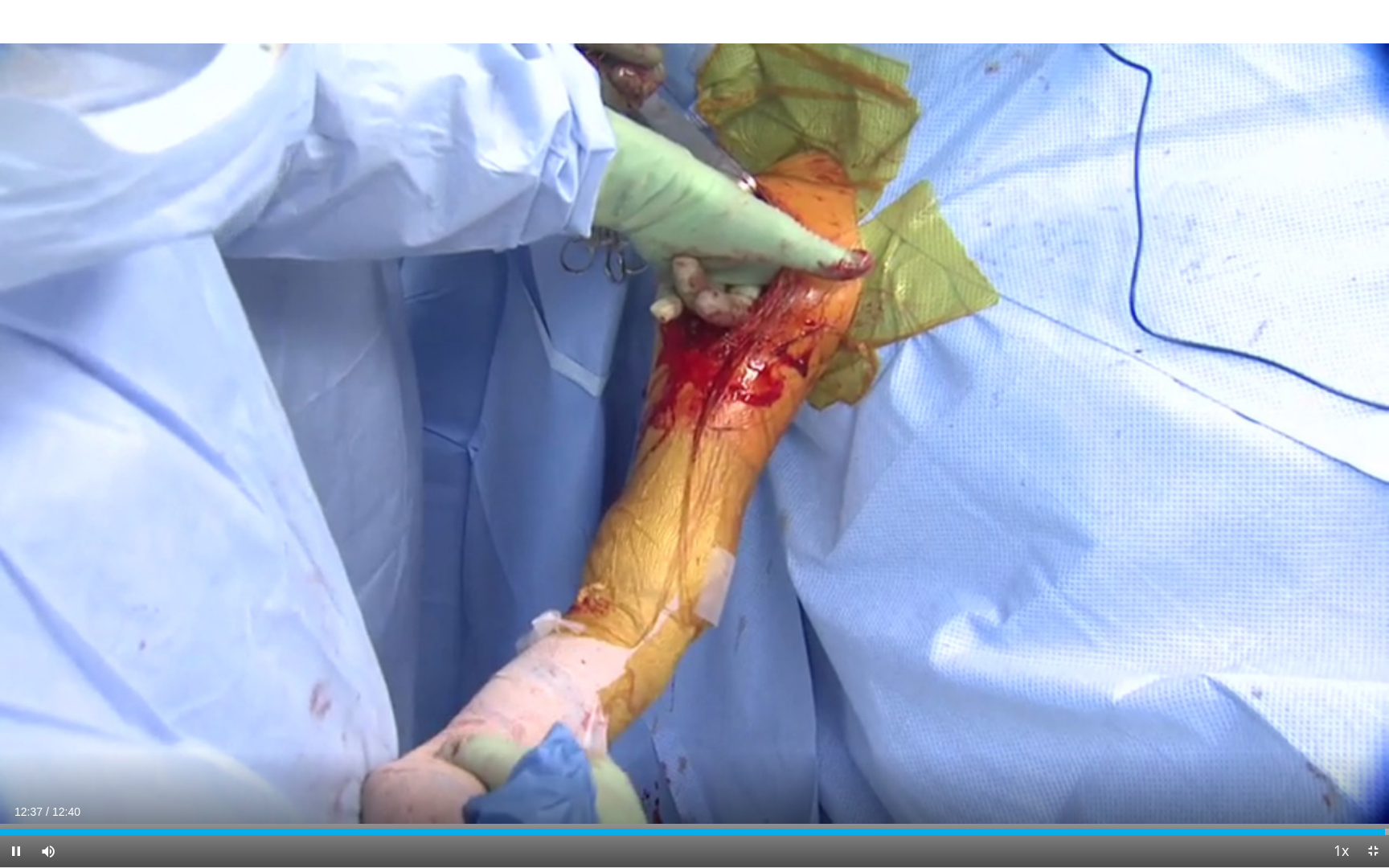
click at [1380, 802] on span "Video Player" at bounding box center [1373, 851] width 32 height 32
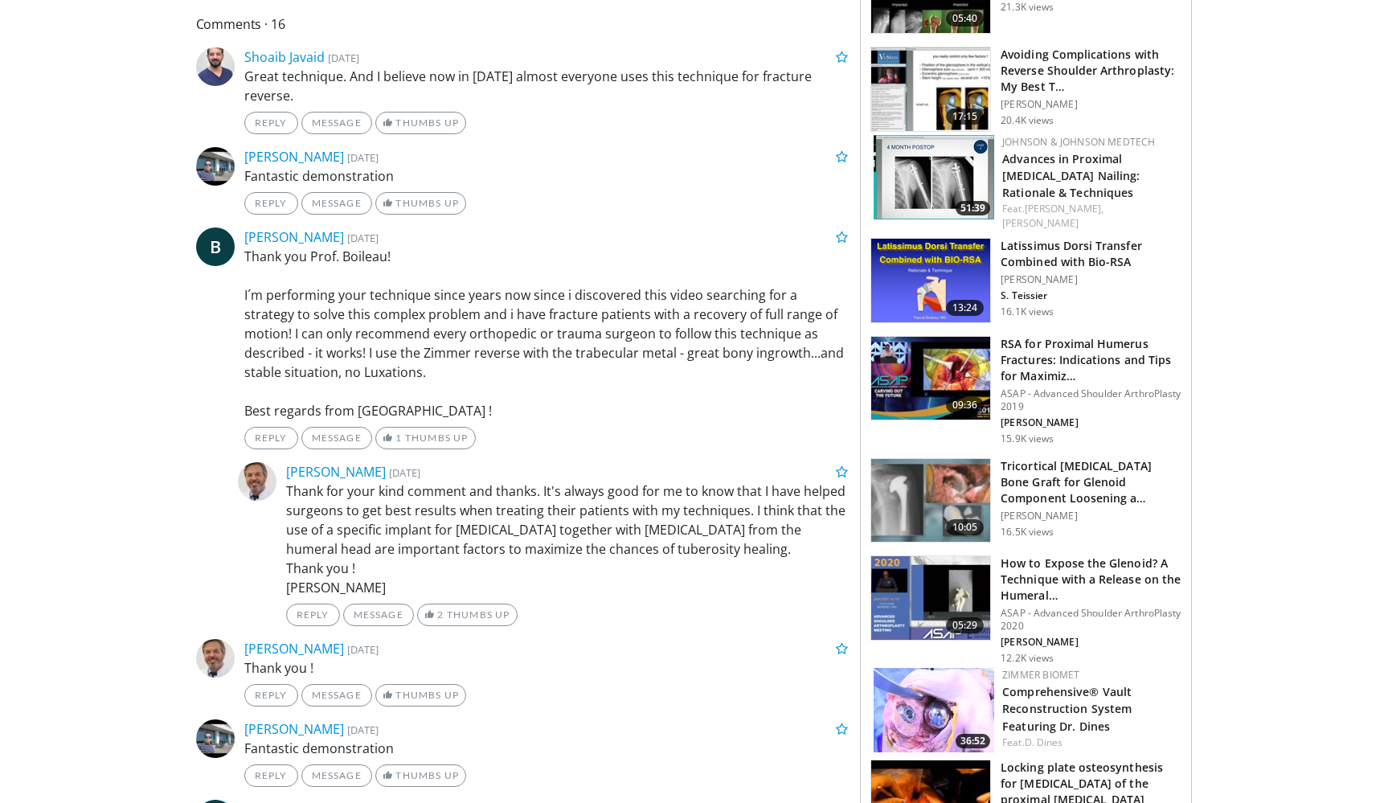
scroll to position [696, 0]
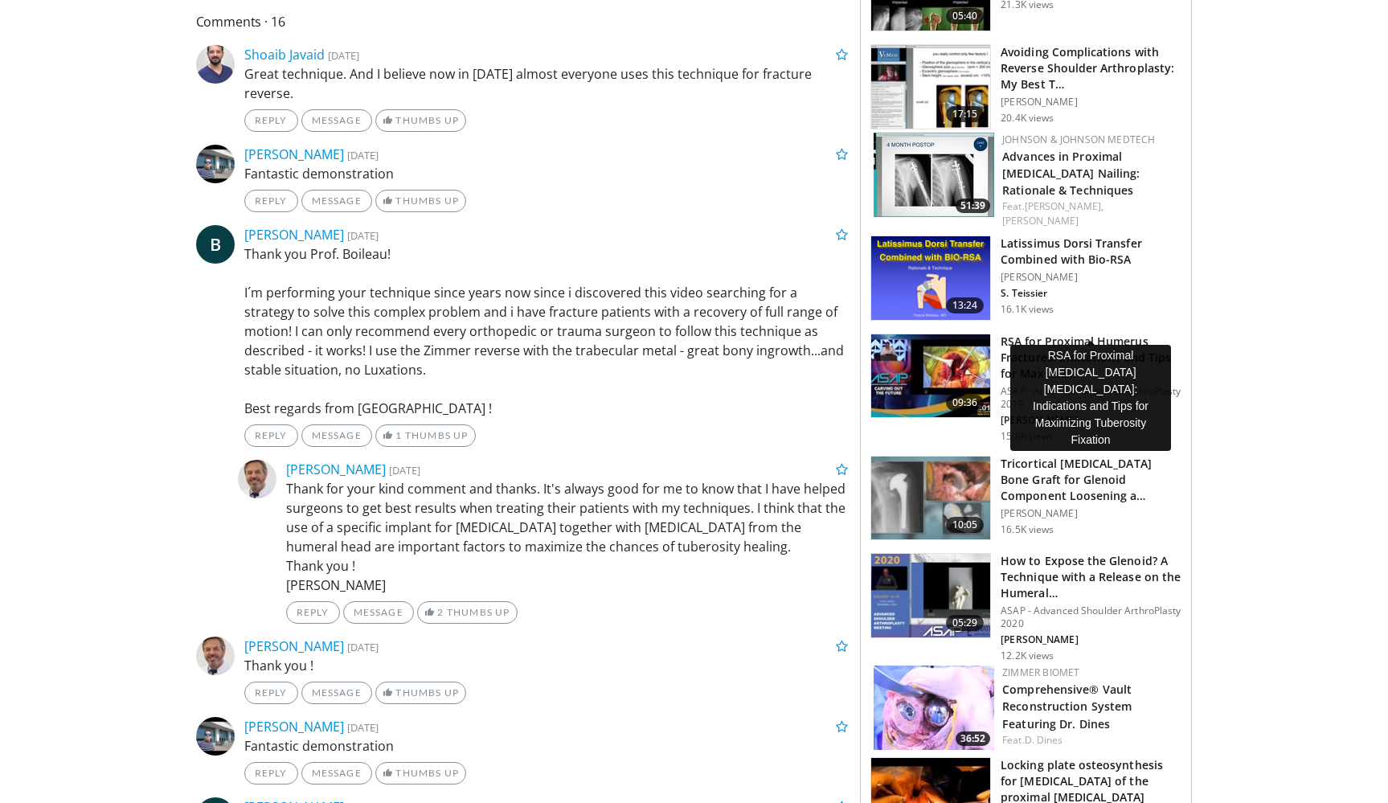
click at [1050, 334] on h3 "RSA for Proximal Humerus Fractures: Indications and Tips for Maximiz…" at bounding box center [1091, 358] width 181 height 48
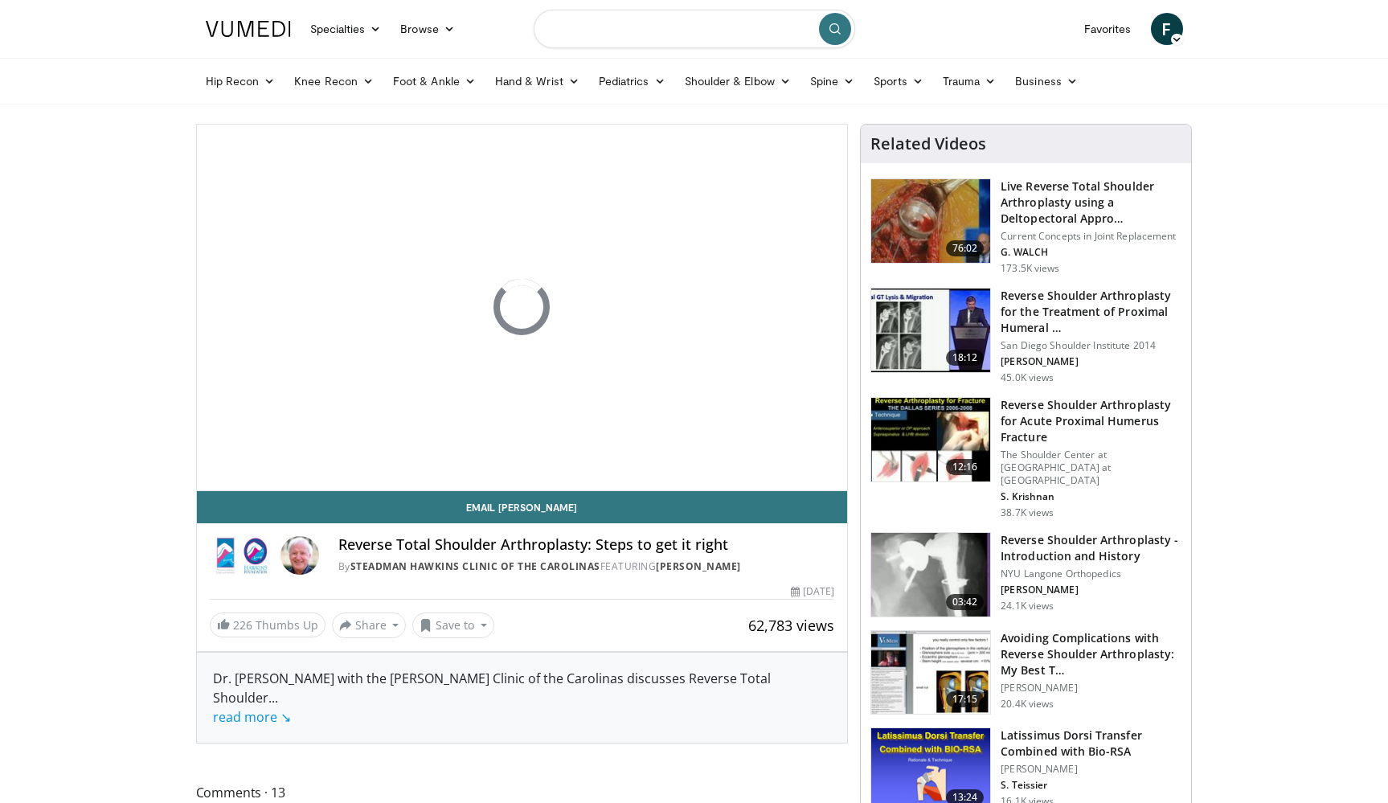
click at [575, 30] on input "Search topics, interventions" at bounding box center [694, 29] width 321 height 39
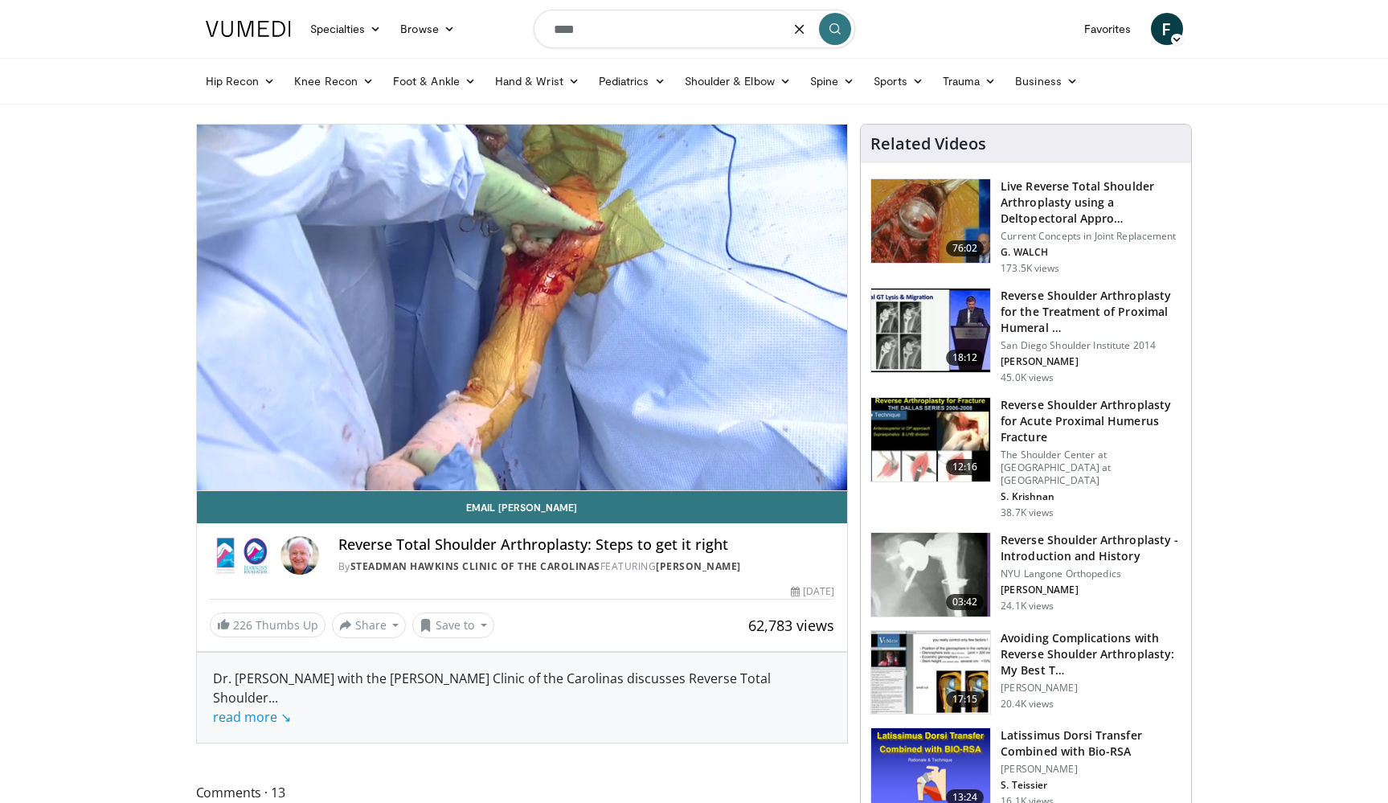
type input "***"
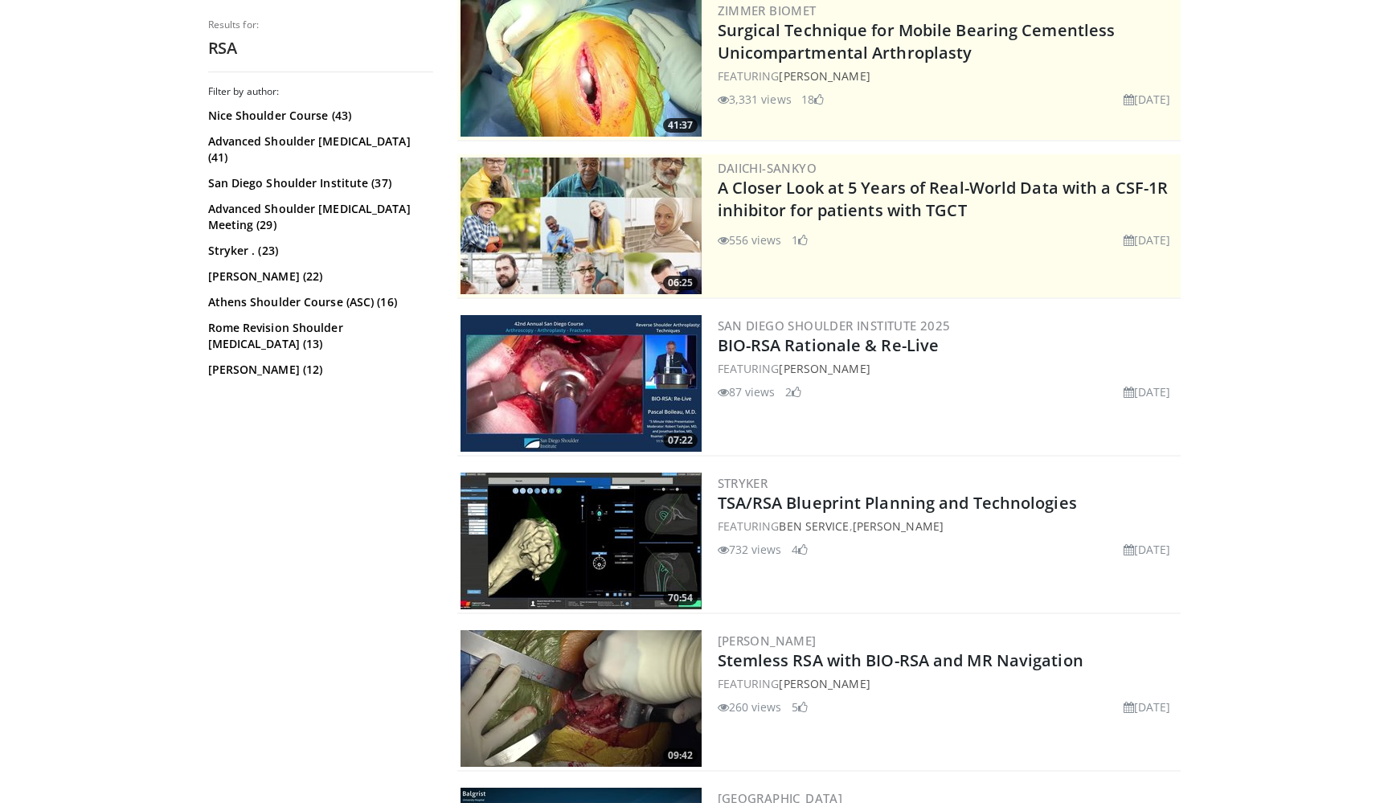
scroll to position [274, 0]
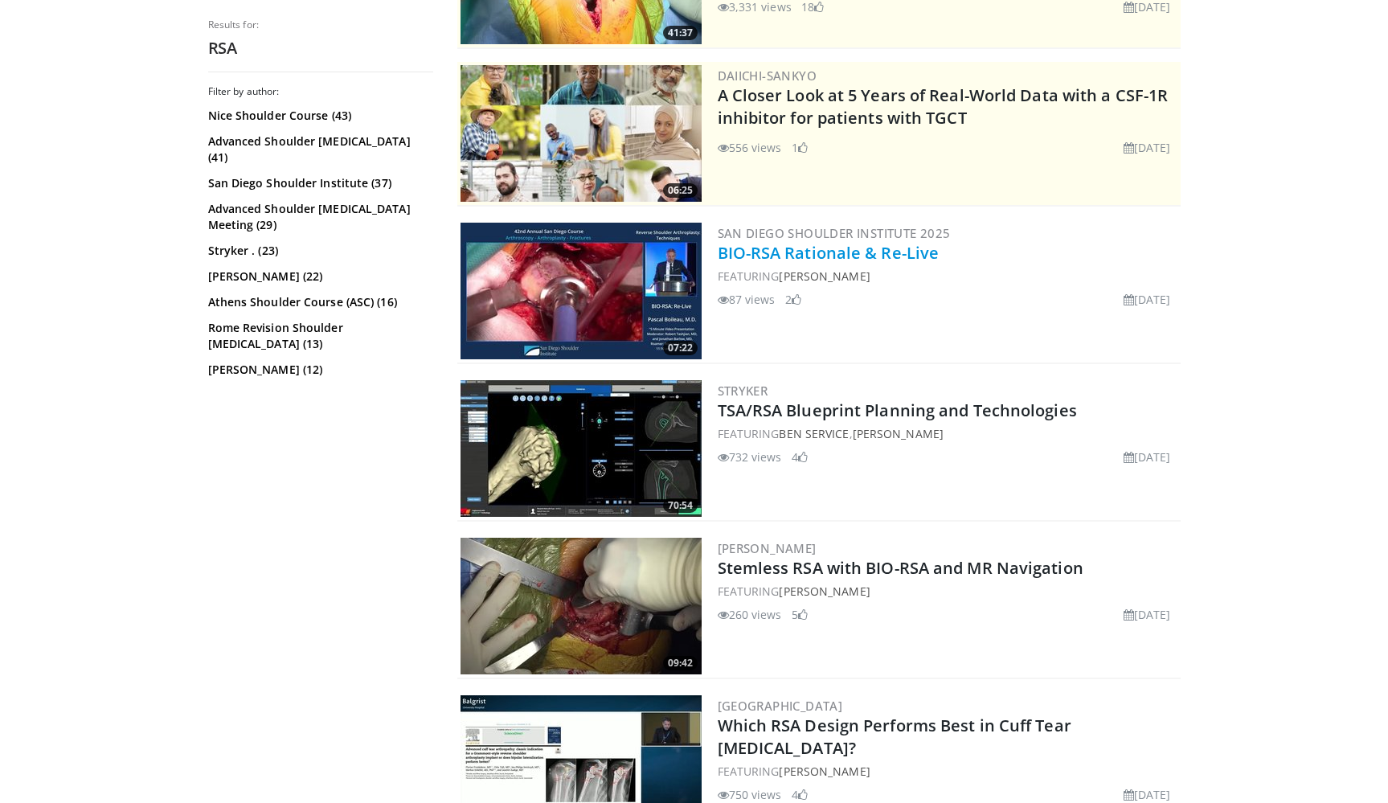
click at [863, 260] on link "BIO-RSA Rationale & Re-Live" at bounding box center [829, 253] width 222 height 22
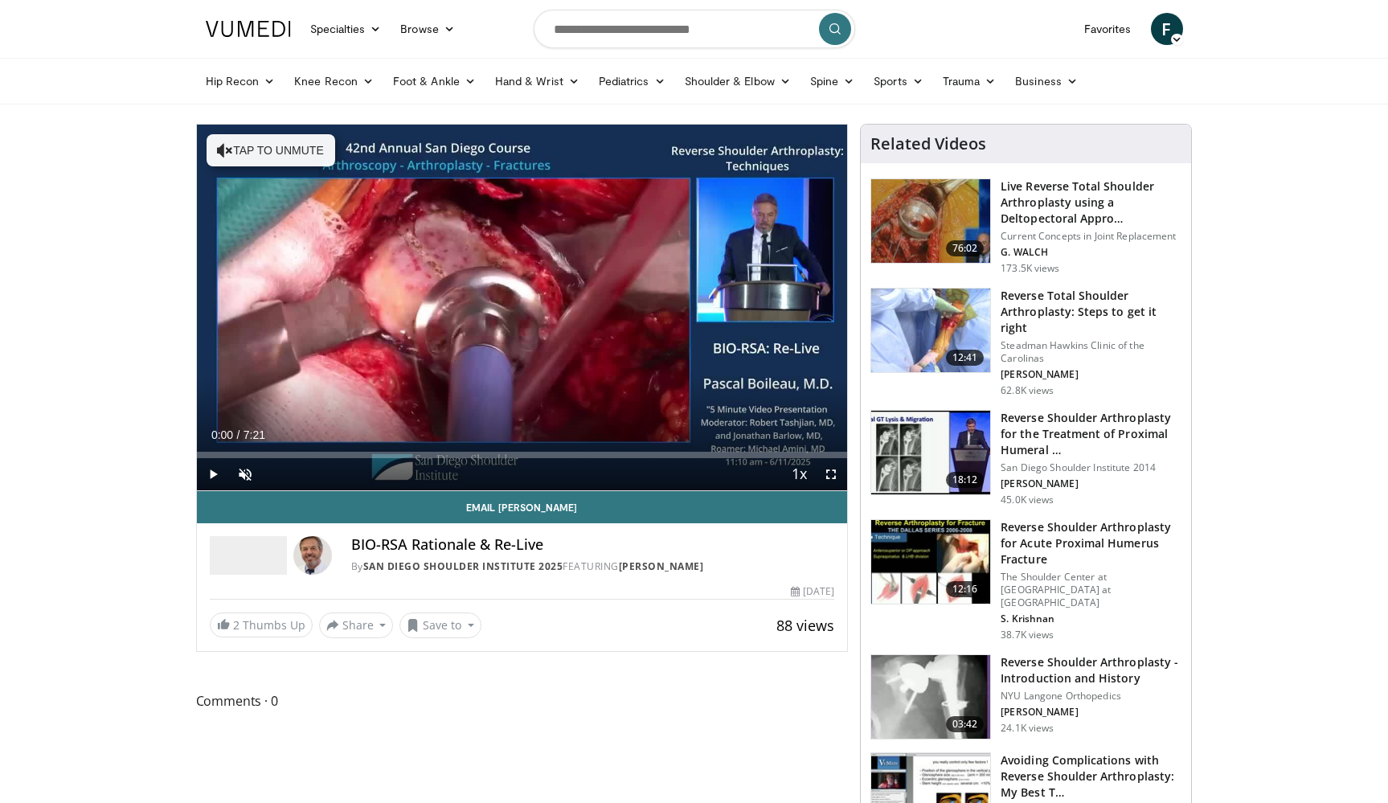
click at [833, 474] on span "Video Player" at bounding box center [831, 474] width 32 height 32
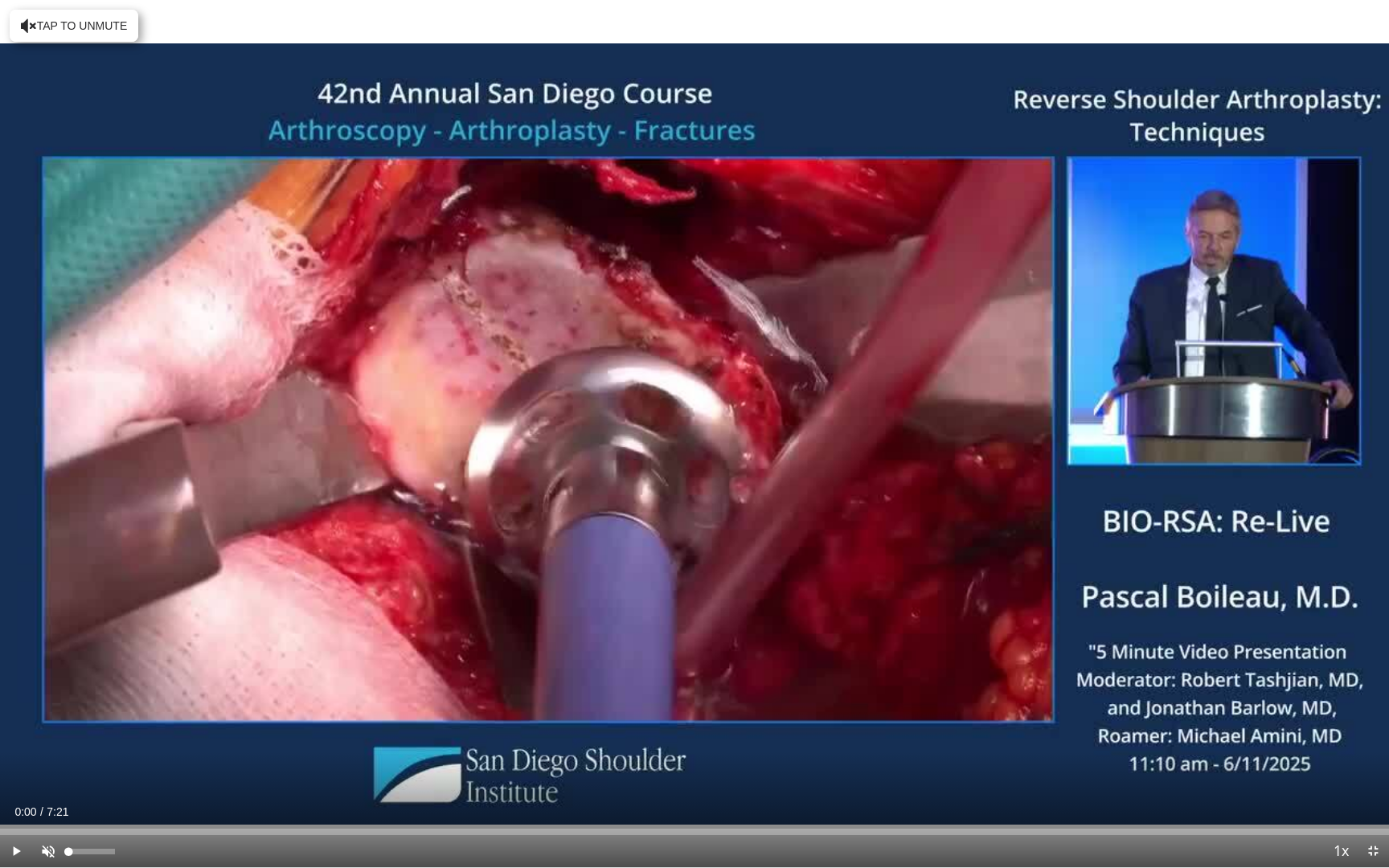
click at [43, 802] on span "Video Player" at bounding box center [48, 851] width 32 height 32
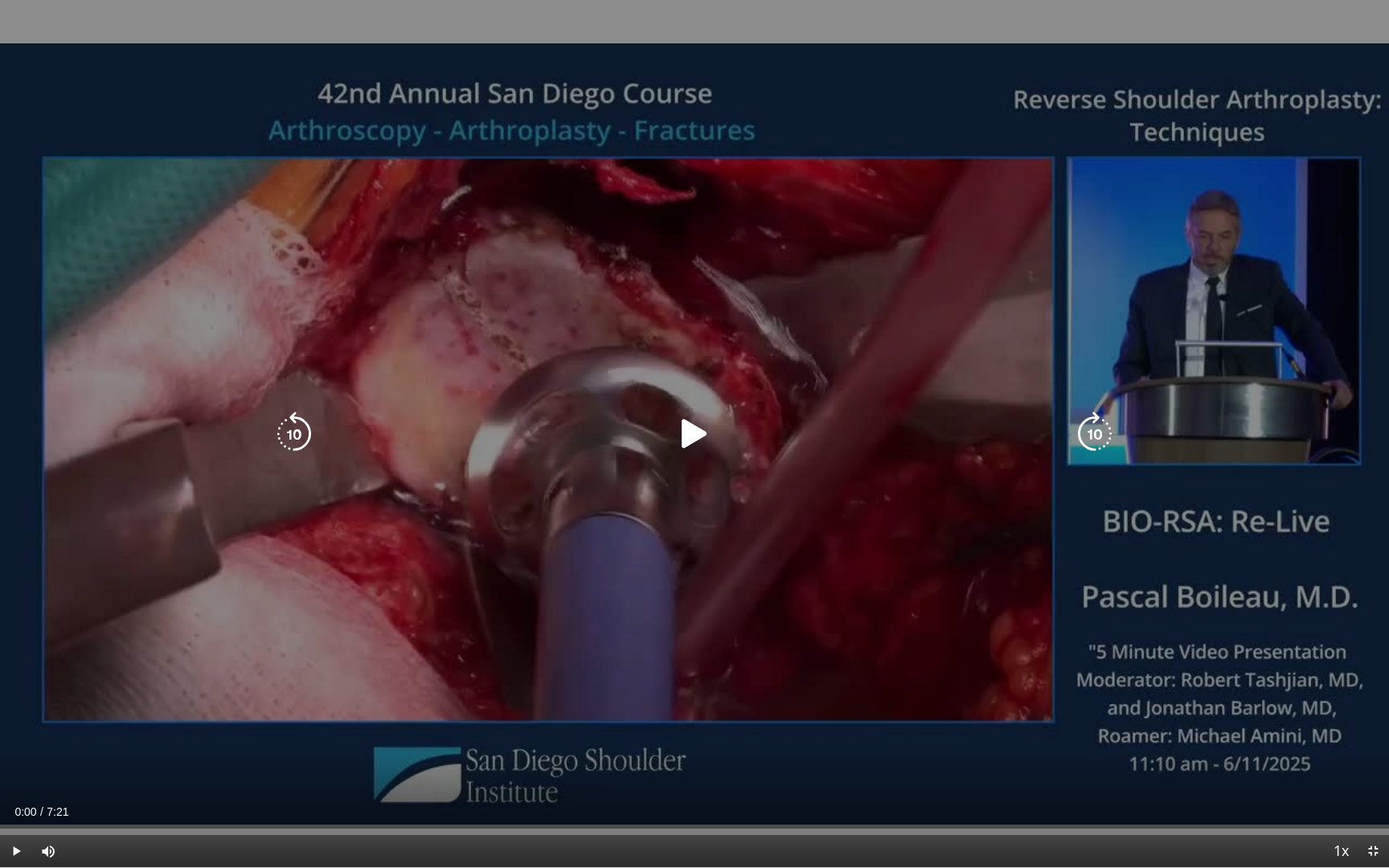
click at [600, 413] on div "10 seconds Tap to unmute" at bounding box center [694, 433] width 1389 height 867
